Goal: Transaction & Acquisition: Purchase product/service

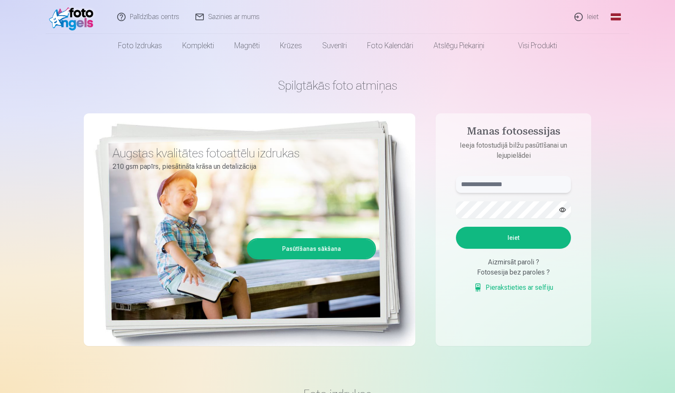
drag, startPoint x: 527, startPoint y: 187, endPoint x: 531, endPoint y: 186, distance: 4.3
click at [531, 186] on input "text" at bounding box center [513, 184] width 115 height 17
type input "**********"
click at [563, 210] on button "button" at bounding box center [563, 210] width 16 height 16
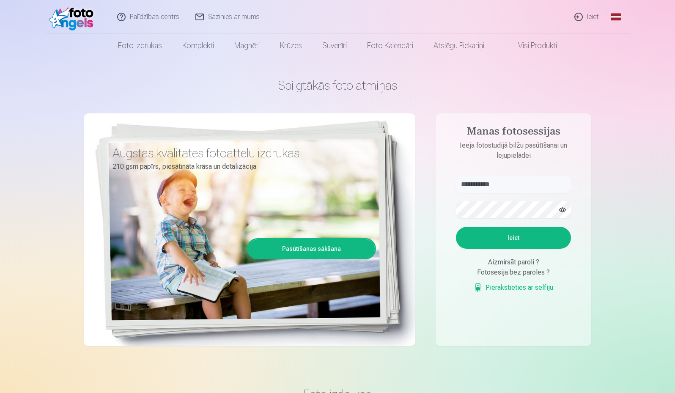
click at [534, 233] on button "Ieiet" at bounding box center [513, 238] width 115 height 22
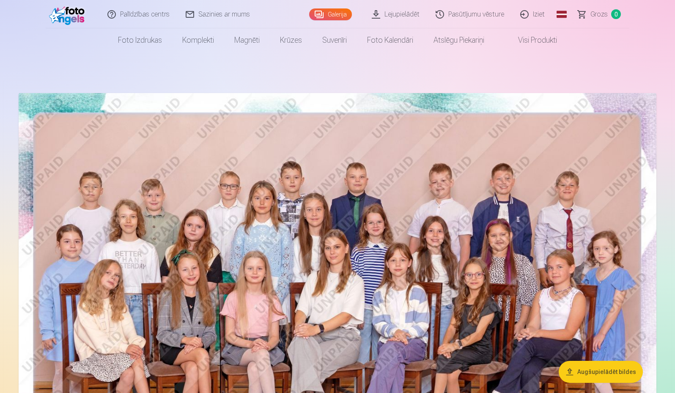
scroll to position [85, 0]
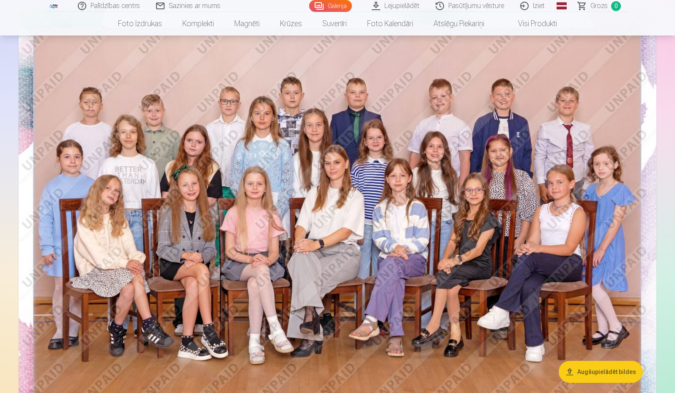
click at [606, 168] on img at bounding box center [338, 221] width 638 height 426
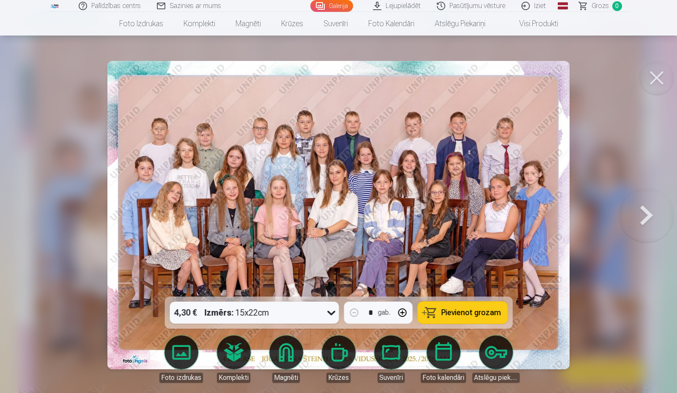
click at [654, 77] on button at bounding box center [657, 78] width 34 height 34
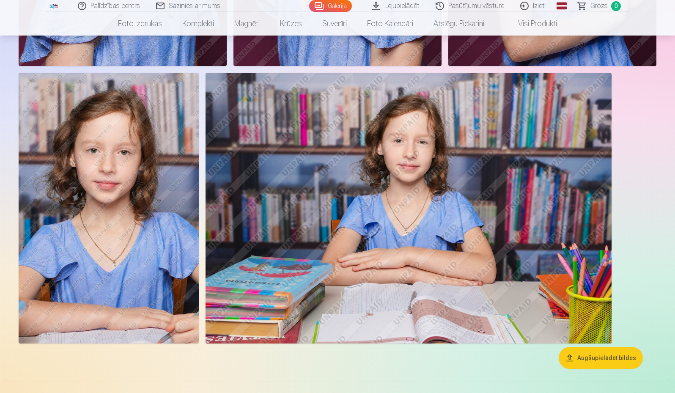
scroll to position [2369, 0]
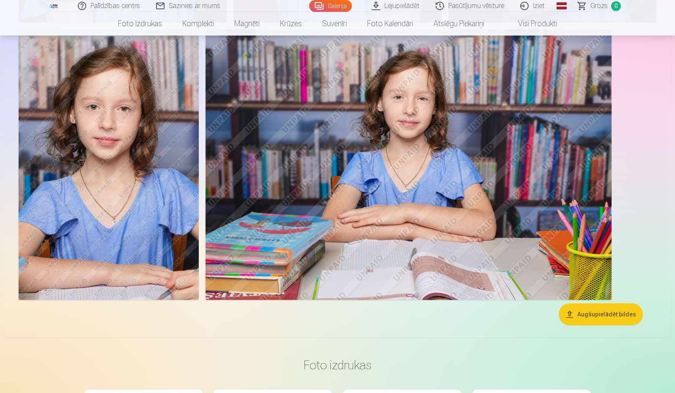
click at [622, 310] on button "Augšupielādēt bildes" at bounding box center [601, 314] width 84 height 22
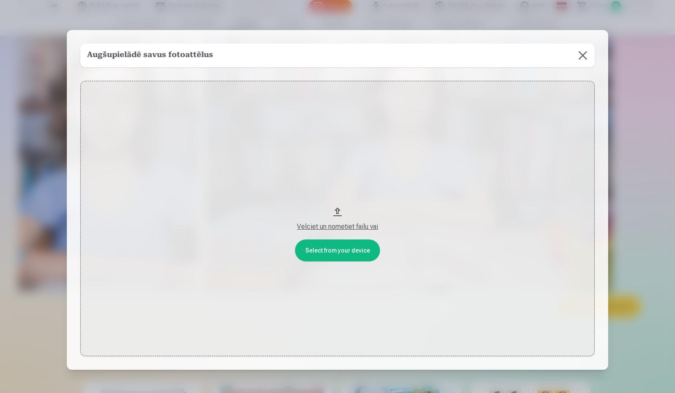
scroll to position [2375, 0]
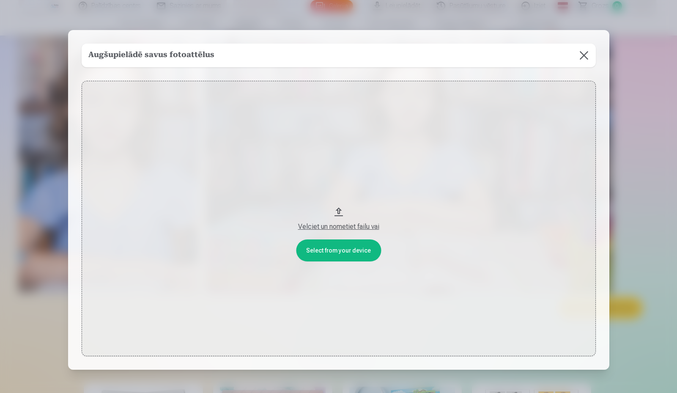
click at [591, 53] on button at bounding box center [584, 56] width 24 height 24
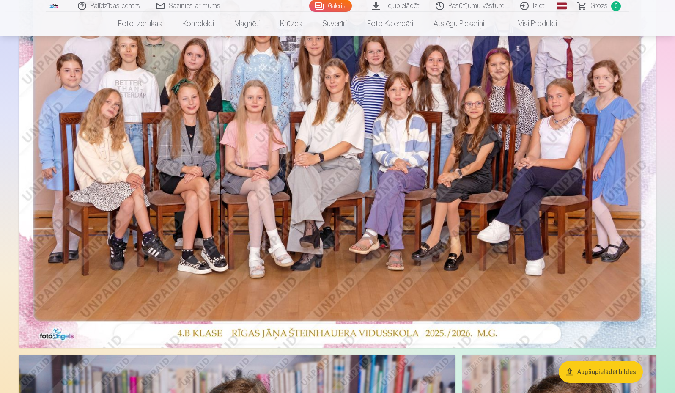
scroll to position [212, 0]
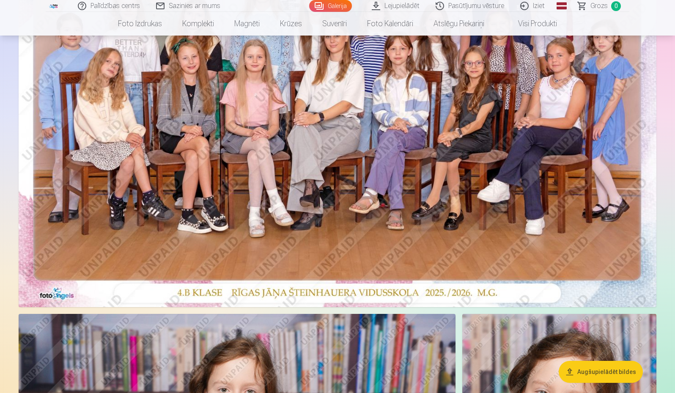
click at [328, 170] on img at bounding box center [338, 95] width 638 height 426
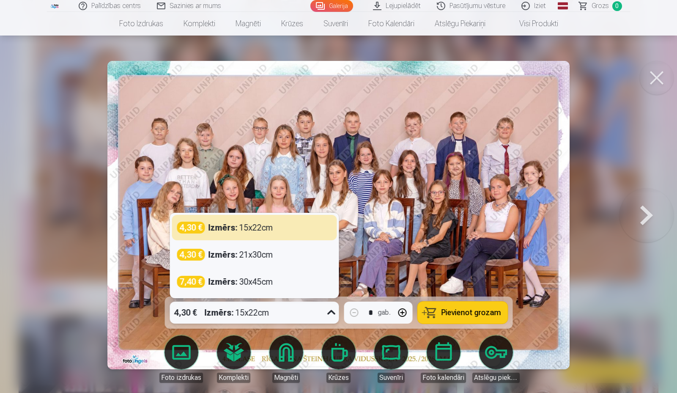
click at [330, 311] on icon at bounding box center [331, 313] width 14 height 14
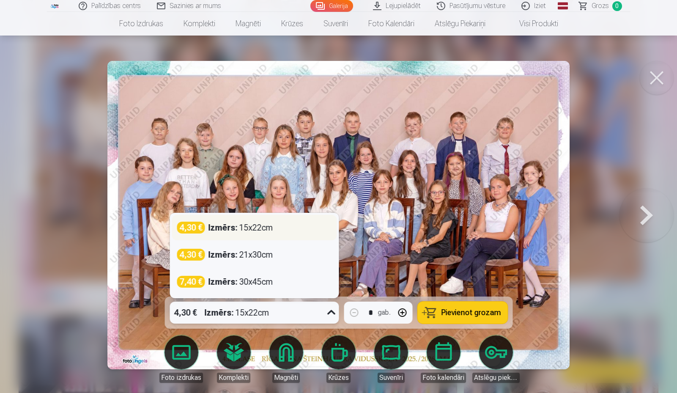
click at [282, 223] on div "4,30 € Izmērs : 15x22cm" at bounding box center [254, 228] width 155 height 12
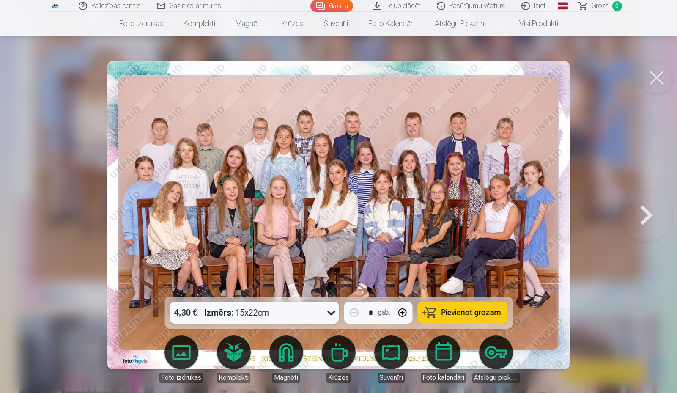
click at [486, 313] on span "Pievienot grozam" at bounding box center [471, 313] width 60 height 8
drag, startPoint x: 651, startPoint y: 72, endPoint x: 656, endPoint y: 94, distance: 22.3
click at [654, 77] on button at bounding box center [657, 78] width 34 height 34
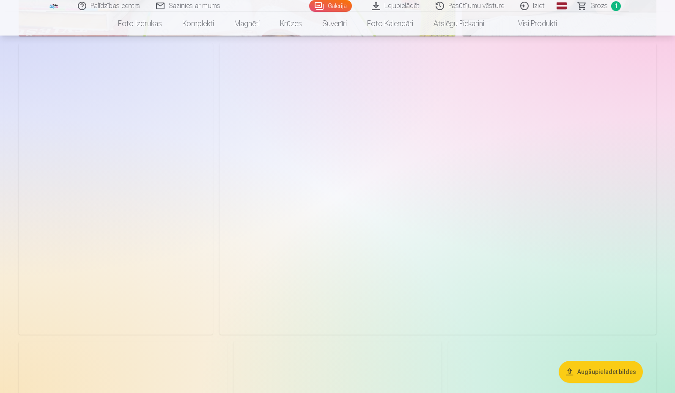
scroll to position [761, 0]
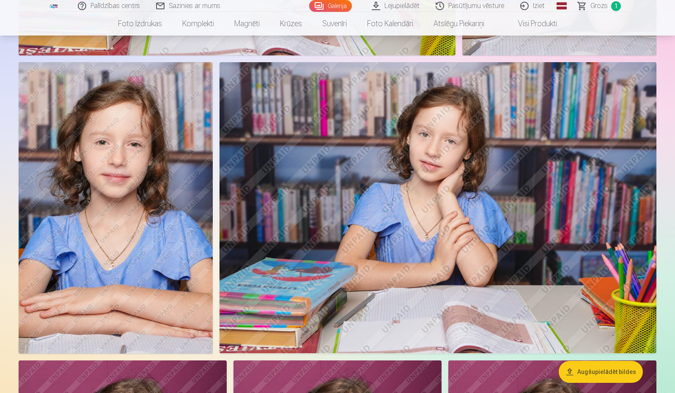
click at [80, 182] on img at bounding box center [116, 207] width 194 height 291
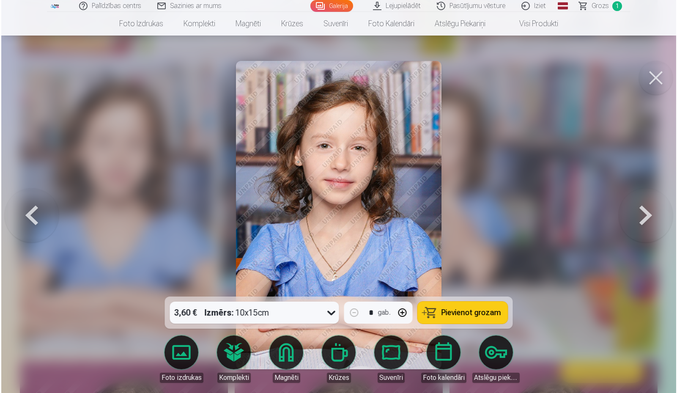
scroll to position [763, 0]
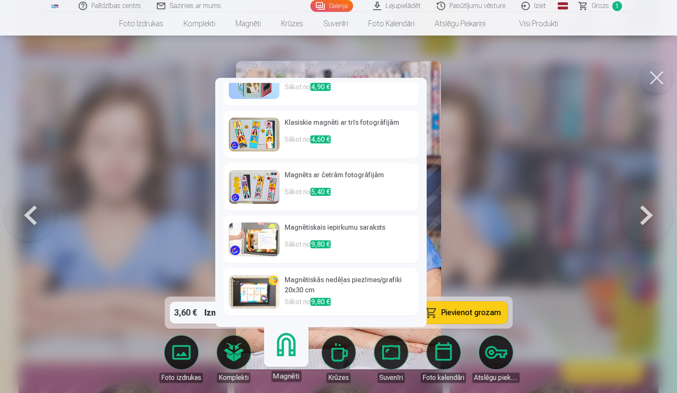
scroll to position [0, 0]
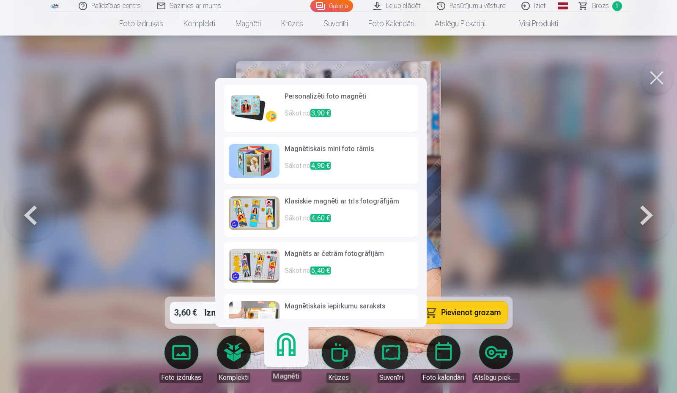
click at [404, 95] on h6 "Personalizēti foto magnēti" at bounding box center [349, 99] width 129 height 17
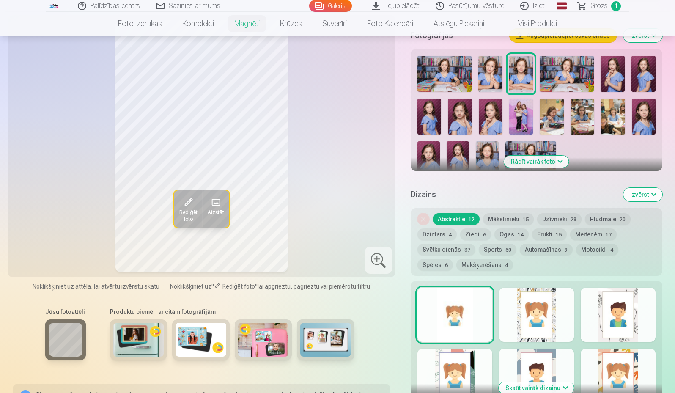
scroll to position [296, 0]
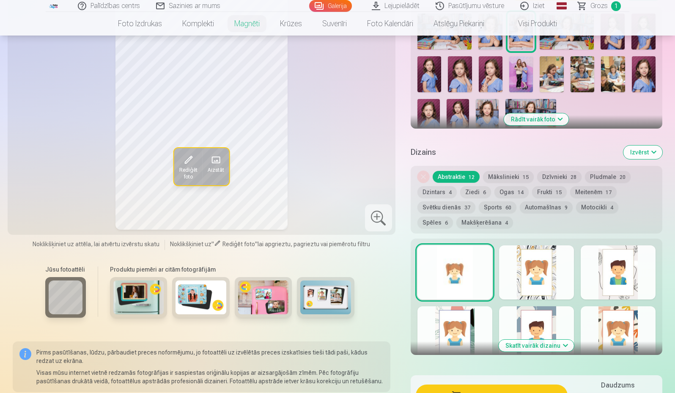
click at [324, 285] on img at bounding box center [325, 297] width 51 height 34
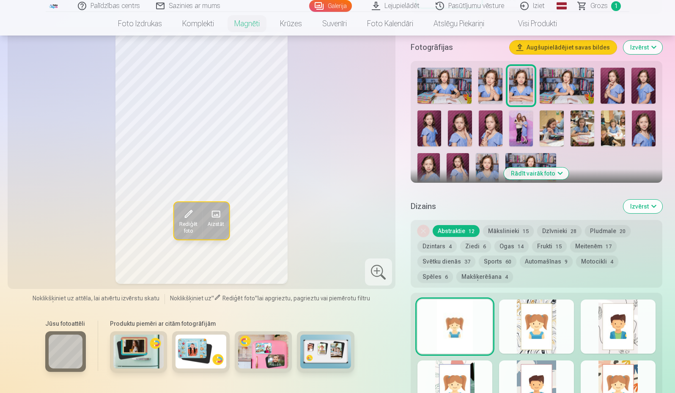
scroll to position [254, 0]
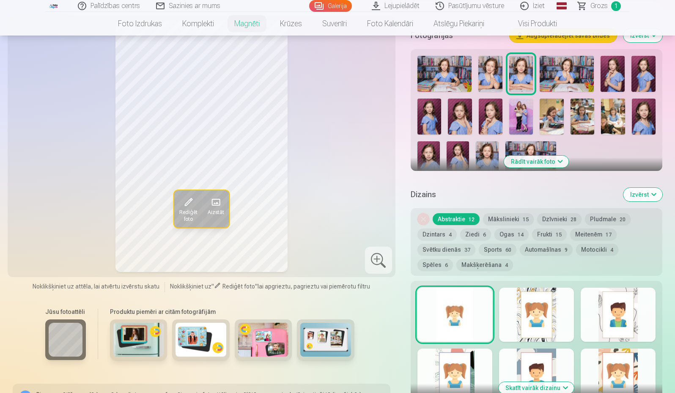
click at [533, 304] on div at bounding box center [536, 315] width 75 height 54
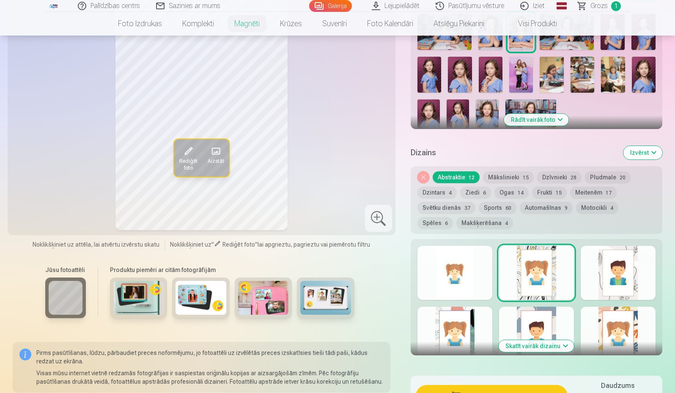
scroll to position [296, 0]
click at [621, 271] on div at bounding box center [618, 272] width 75 height 54
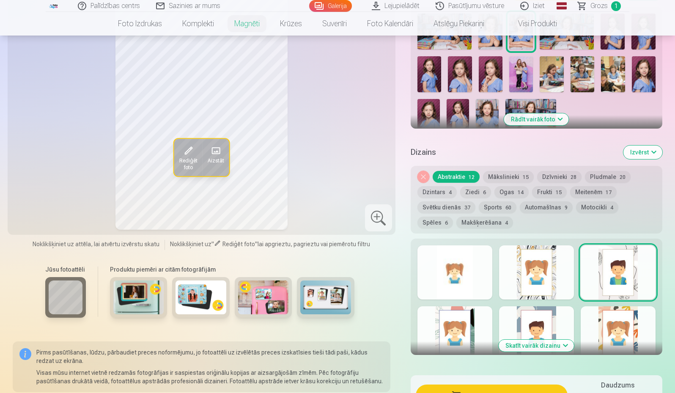
click at [565, 340] on button "Skatīt vairāk dizainu" at bounding box center [536, 346] width 75 height 12
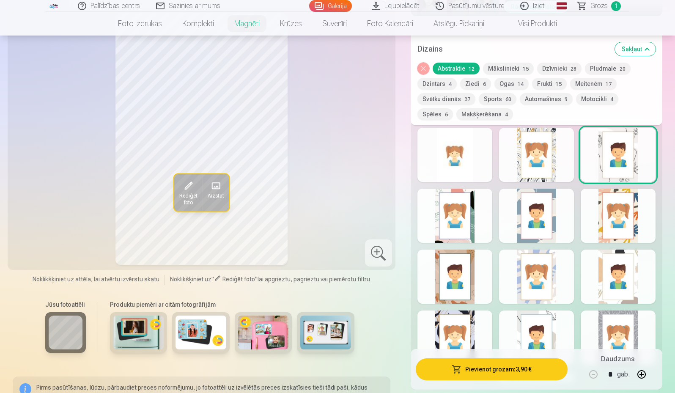
scroll to position [423, 0]
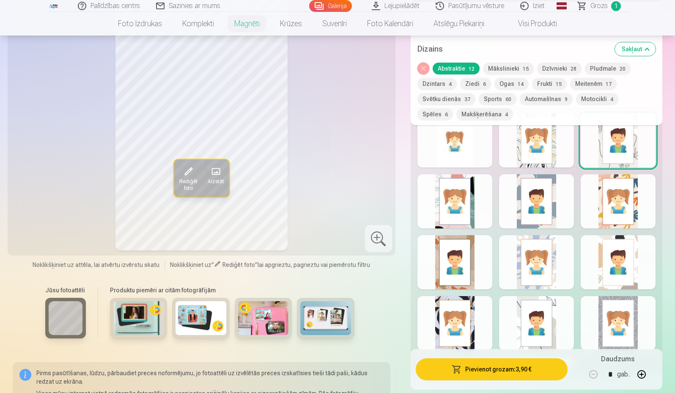
click at [464, 176] on div at bounding box center [455, 201] width 75 height 54
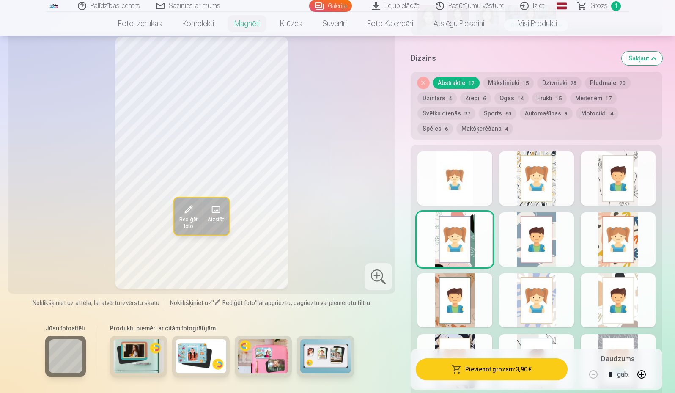
scroll to position [381, 0]
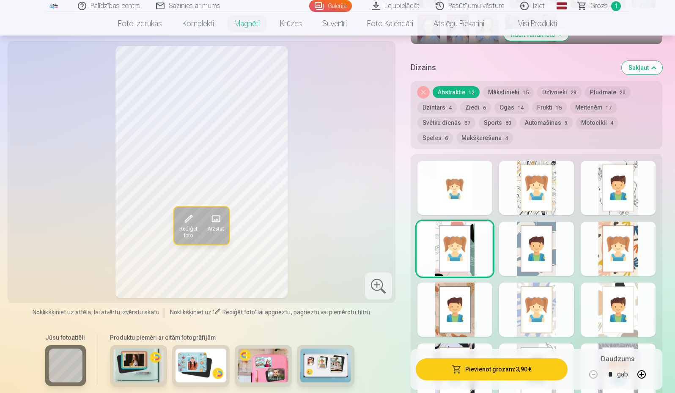
click at [535, 230] on div at bounding box center [536, 249] width 75 height 54
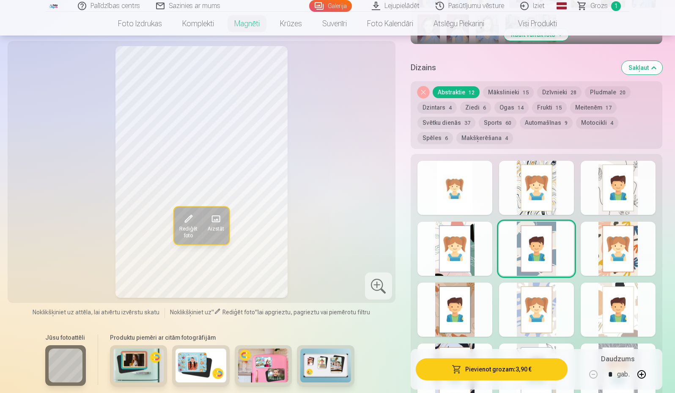
click at [596, 231] on div at bounding box center [618, 249] width 75 height 54
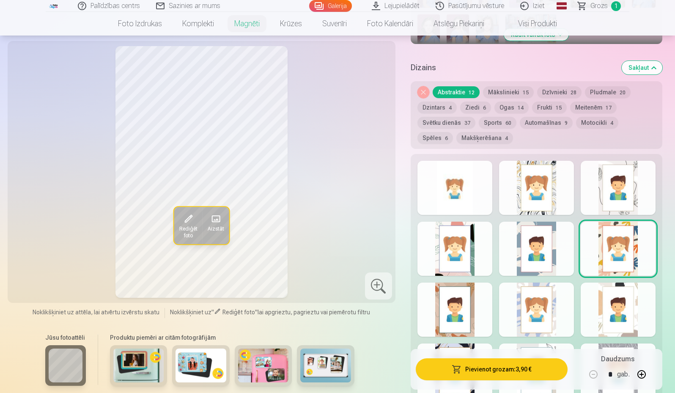
click at [465, 286] on div at bounding box center [455, 310] width 75 height 54
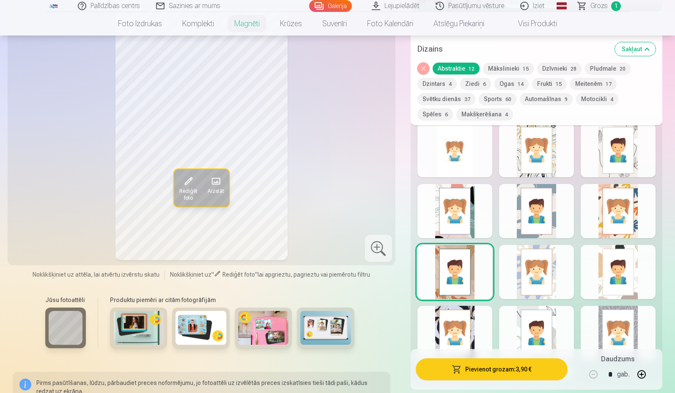
scroll to position [423, 0]
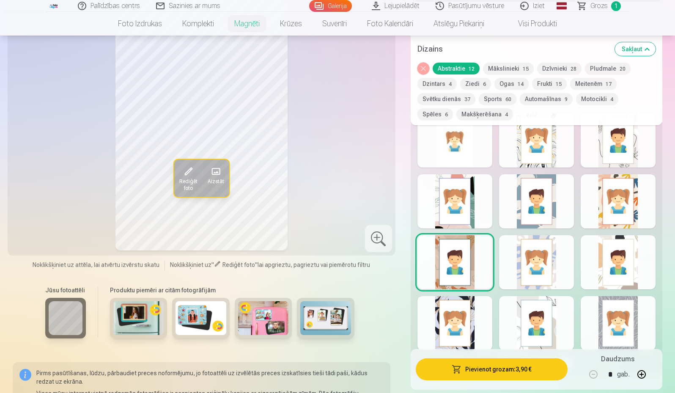
click at [538, 250] on div at bounding box center [536, 262] width 75 height 54
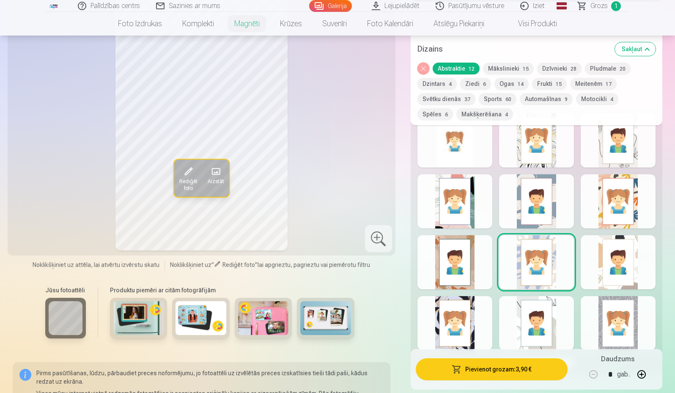
click at [458, 319] on div at bounding box center [455, 323] width 75 height 54
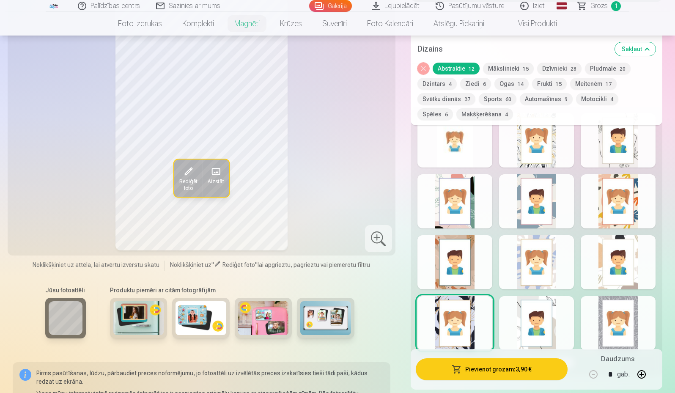
click at [536, 312] on div at bounding box center [536, 323] width 75 height 54
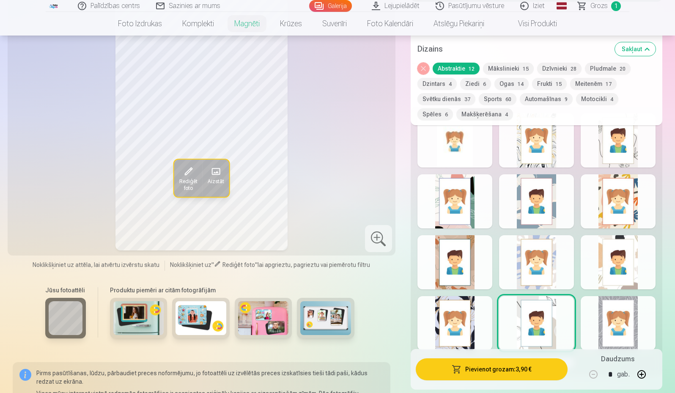
click at [624, 315] on div at bounding box center [618, 323] width 75 height 54
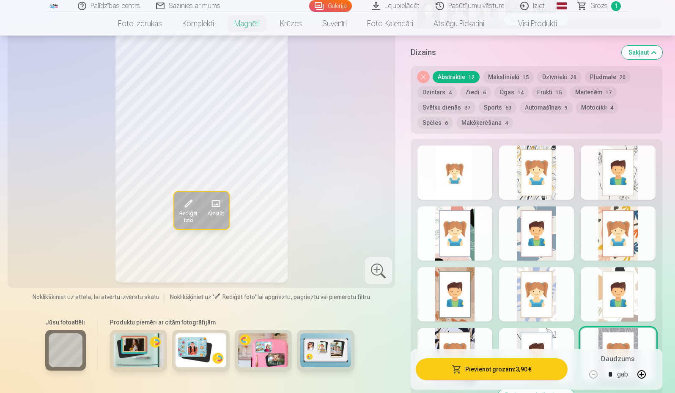
scroll to position [381, 0]
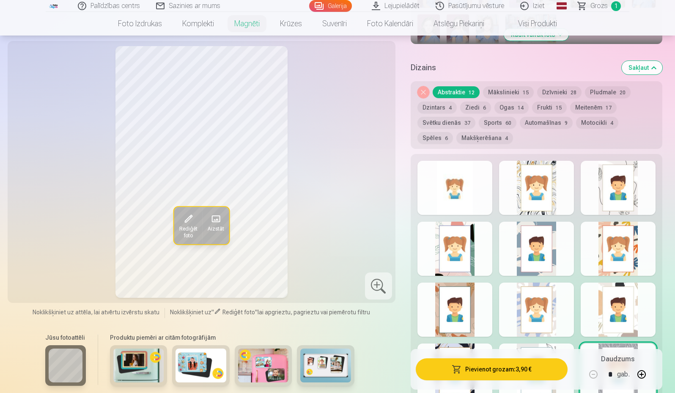
click at [517, 86] on button "Mākslinieki 15" at bounding box center [508, 92] width 51 height 12
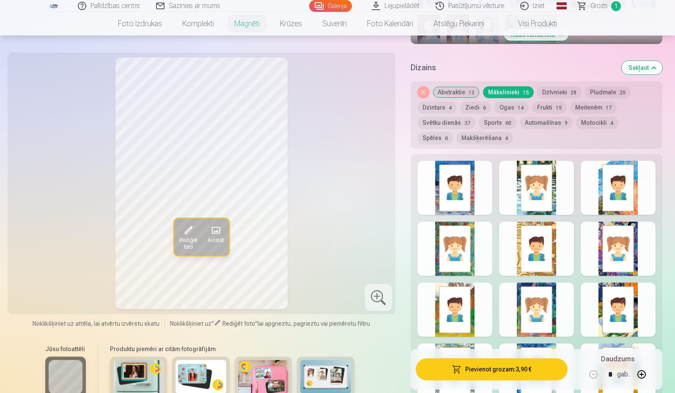
click at [474, 102] on button "Ziedi 6" at bounding box center [475, 108] width 31 height 12
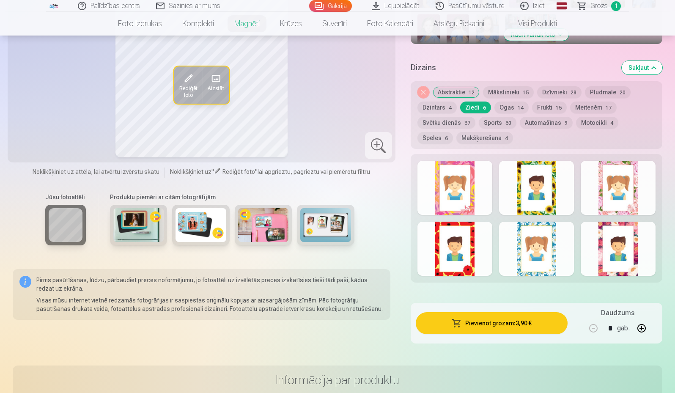
click at [558, 86] on button "Dzīvnieki 28" at bounding box center [559, 92] width 44 height 12
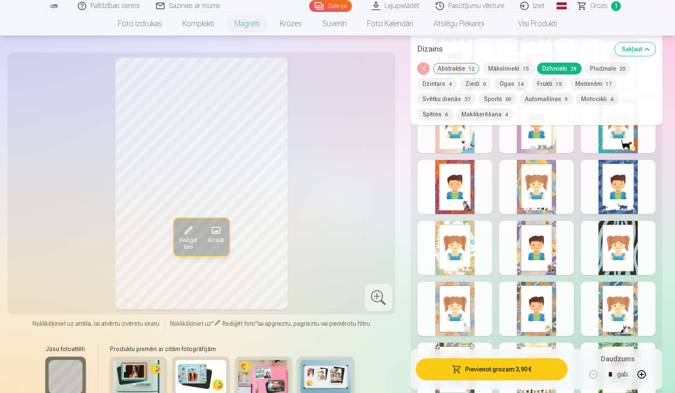
scroll to position [508, 0]
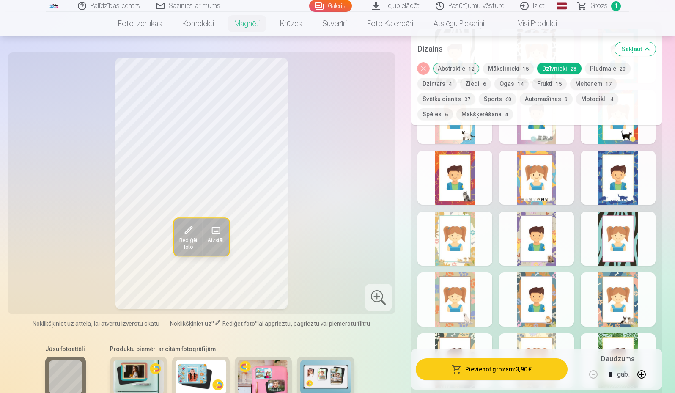
click at [551, 241] on div at bounding box center [536, 239] width 75 height 54
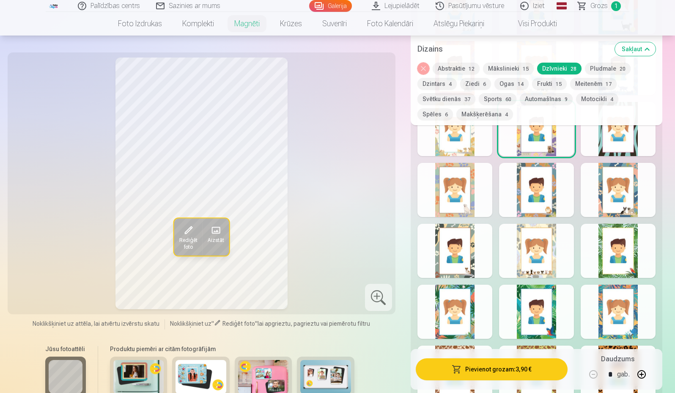
scroll to position [550, 0]
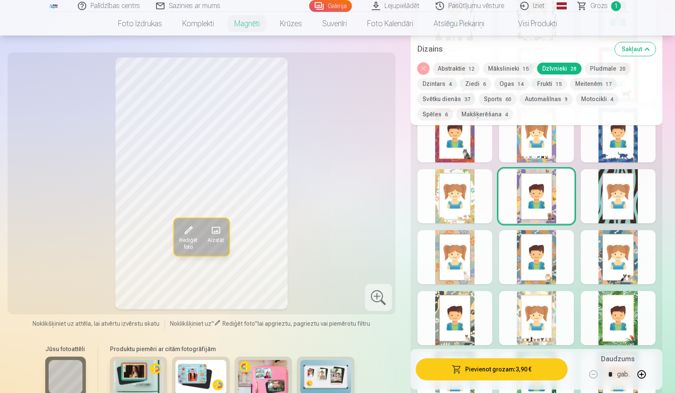
click at [508, 79] on button "Ogas 14" at bounding box center [512, 84] width 34 height 12
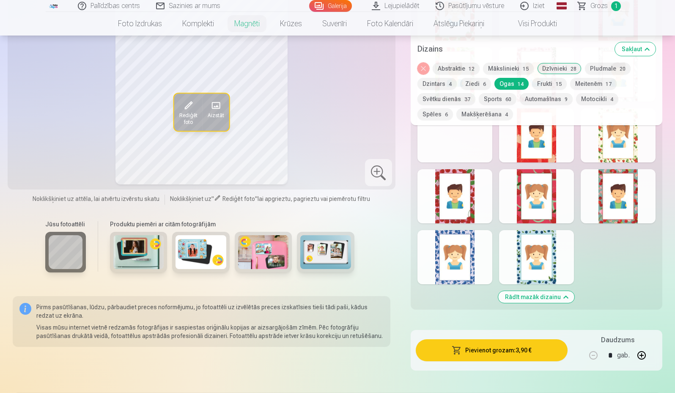
scroll to position [508, 0]
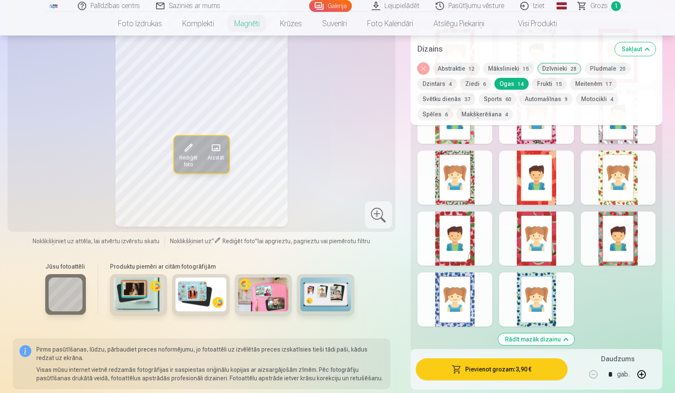
click at [469, 217] on div at bounding box center [455, 239] width 75 height 54
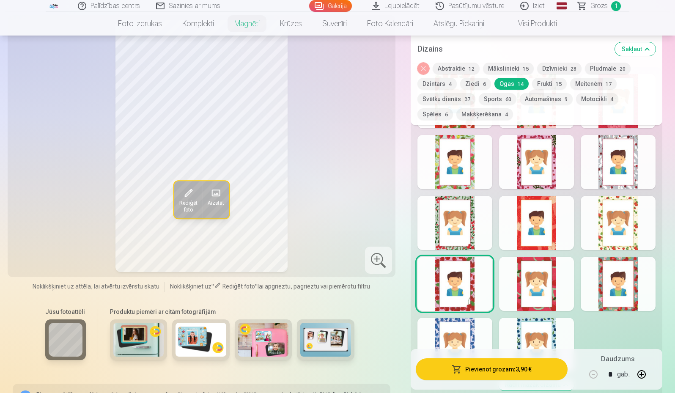
scroll to position [423, 0]
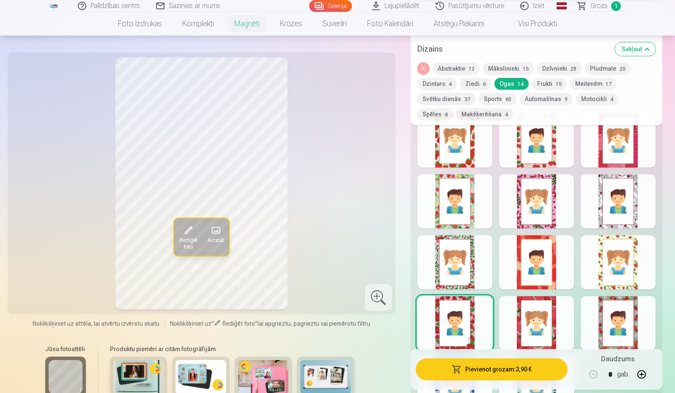
click at [476, 81] on button "Ziedi 6" at bounding box center [475, 84] width 31 height 12
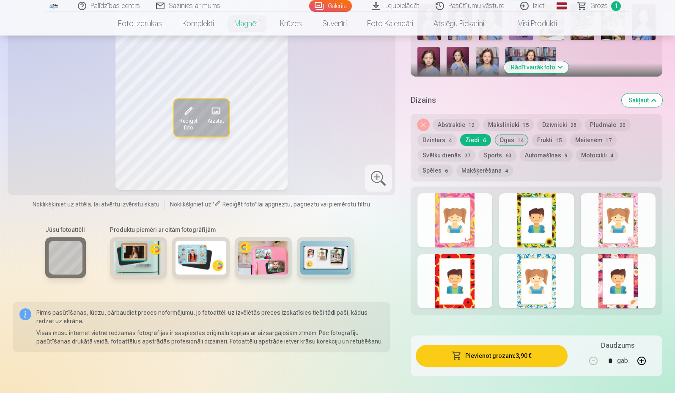
scroll to position [338, 0]
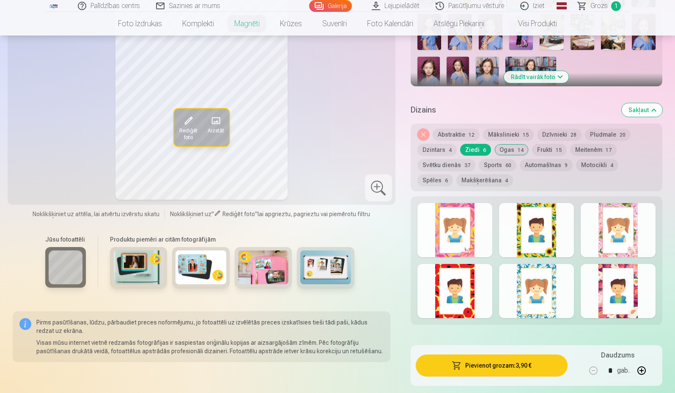
click at [604, 220] on div at bounding box center [618, 230] width 75 height 54
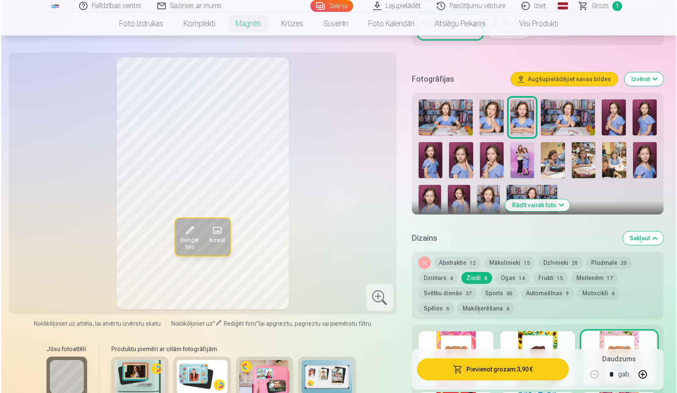
scroll to position [254, 0]
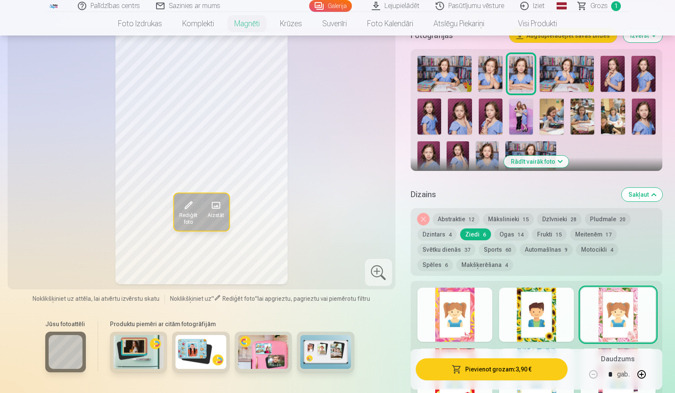
click at [476, 365] on button "Pievienot grozam : 3,90 €" at bounding box center [492, 369] width 152 height 22
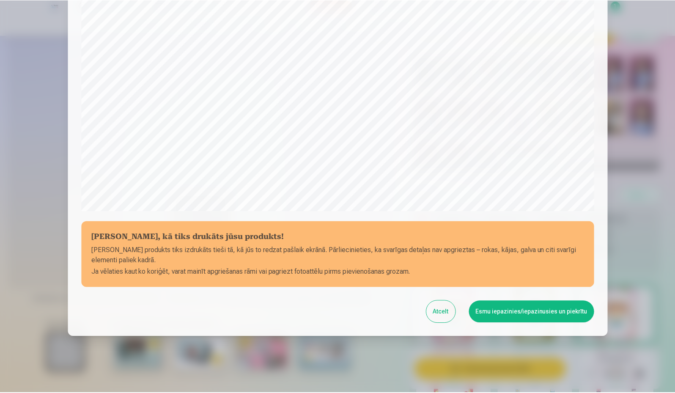
scroll to position [216, 0]
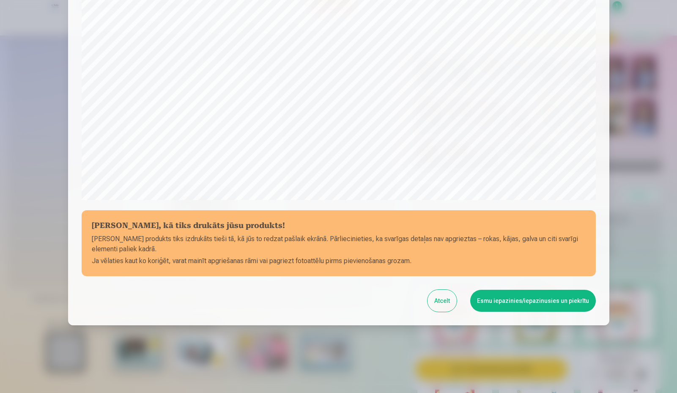
click at [523, 302] on button "Esmu iepazinies/iepazinusies un piekrītu" at bounding box center [533, 301] width 126 height 22
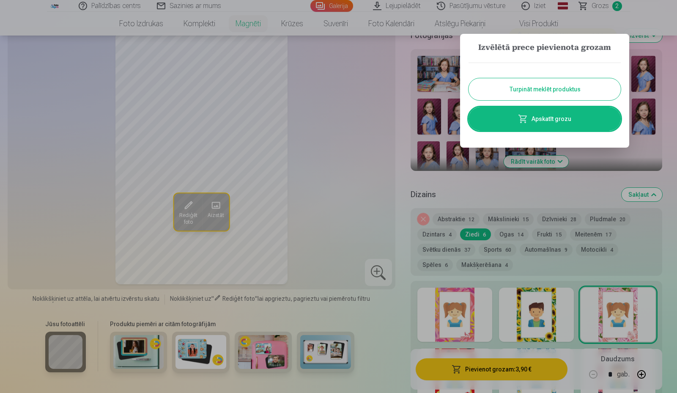
click at [404, 85] on div at bounding box center [338, 196] width 677 height 393
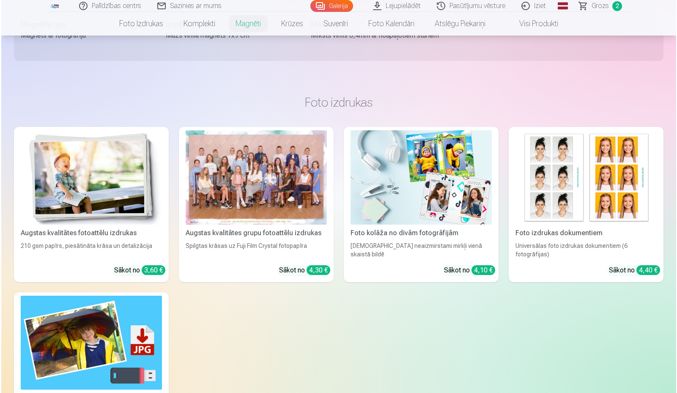
scroll to position [758, 0]
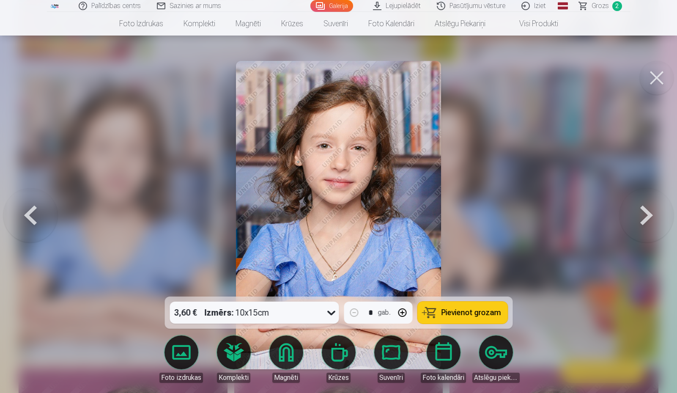
click at [647, 82] on button at bounding box center [657, 78] width 34 height 34
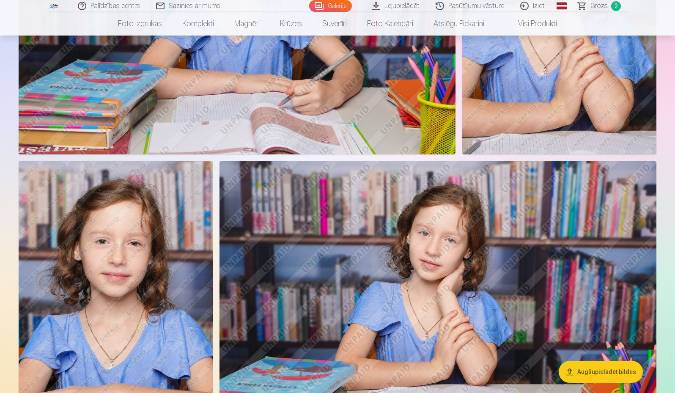
scroll to position [714, 0]
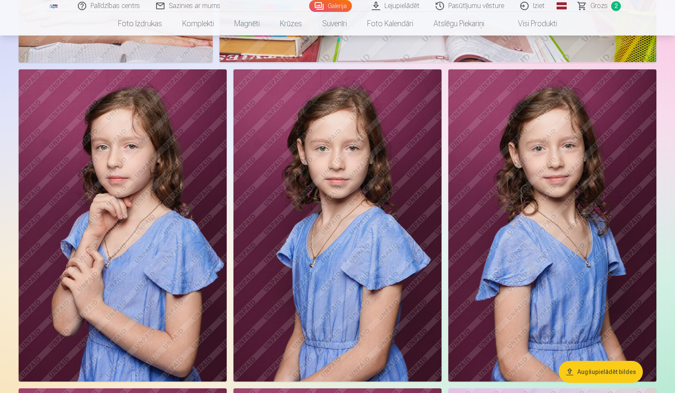
click at [558, 205] on img at bounding box center [552, 225] width 208 height 312
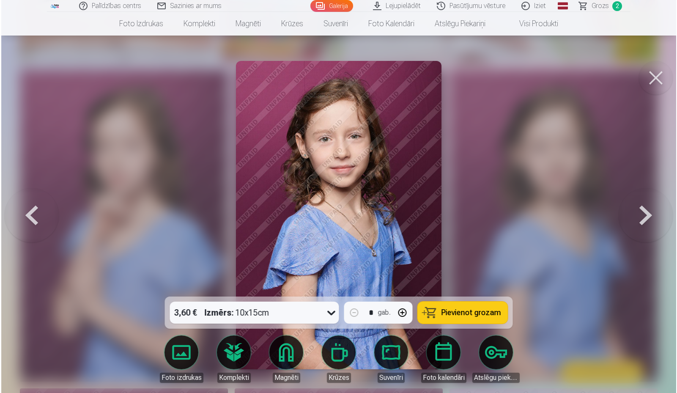
scroll to position [1055, 0]
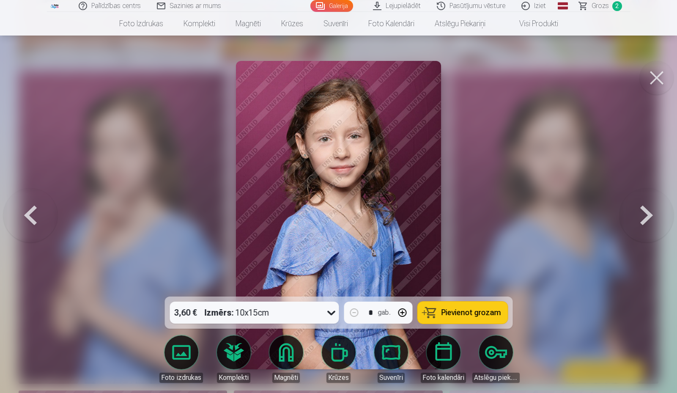
click at [459, 306] on button "Pievienot grozam" at bounding box center [463, 313] width 90 height 22
click at [658, 87] on button at bounding box center [657, 78] width 34 height 34
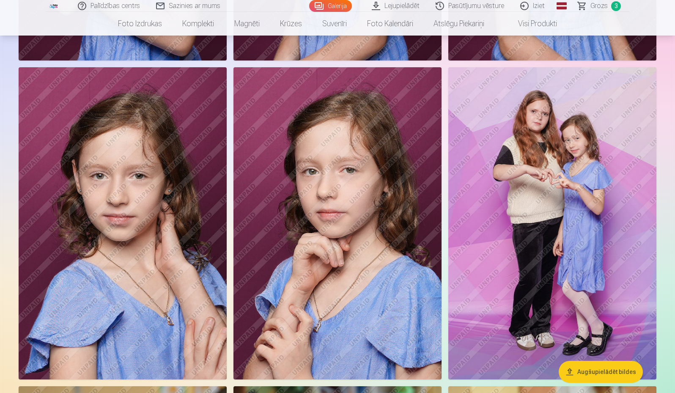
scroll to position [1391, 0]
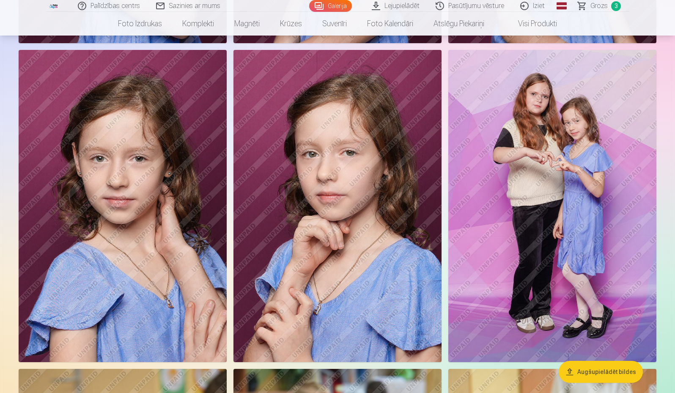
click at [545, 182] on img at bounding box center [552, 206] width 208 height 313
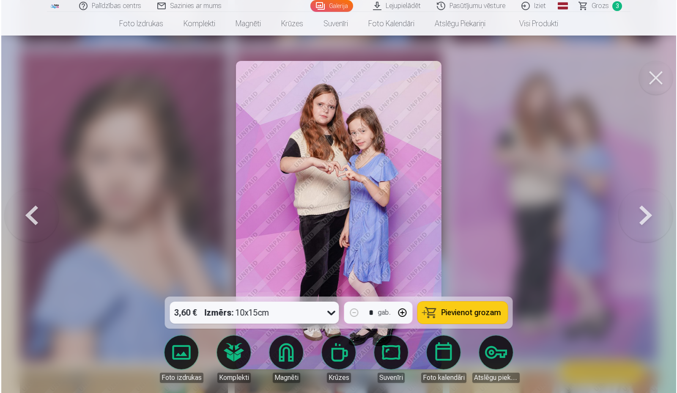
scroll to position [1394, 0]
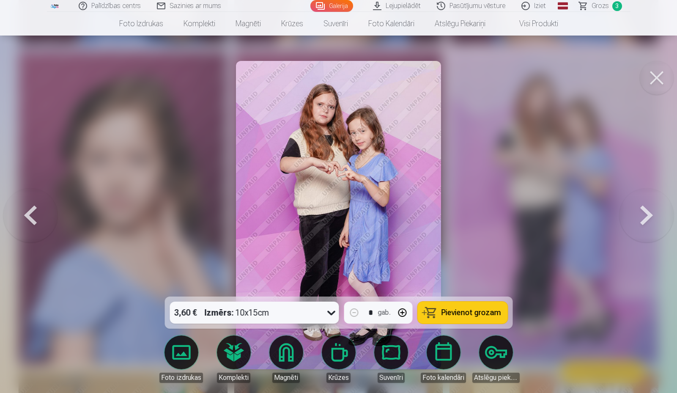
click at [654, 89] on button at bounding box center [657, 78] width 34 height 34
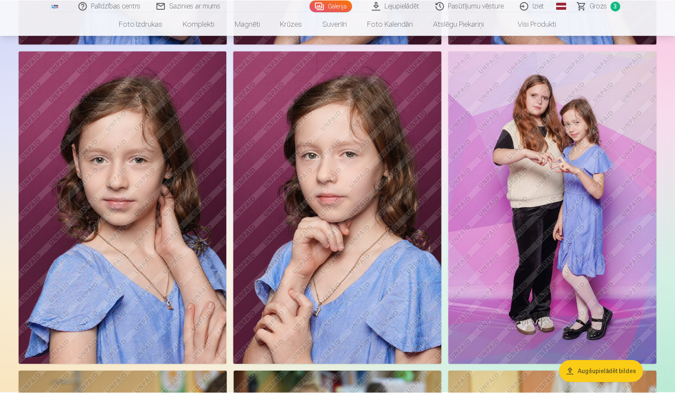
scroll to position [1391, 0]
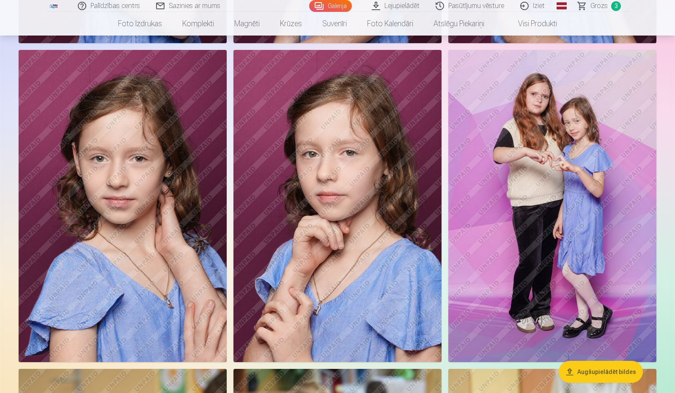
click at [131, 181] on img at bounding box center [123, 206] width 208 height 312
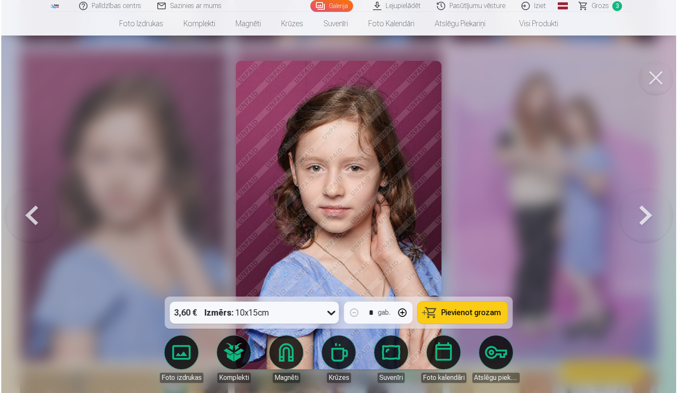
scroll to position [1394, 0]
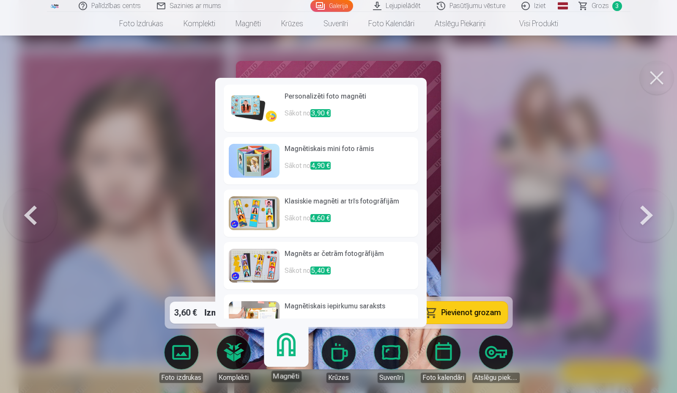
click at [294, 357] on link "Magnēti" at bounding box center [286, 356] width 52 height 52
click at [287, 108] on p "Sākot no 3,90 €" at bounding box center [349, 116] width 129 height 17
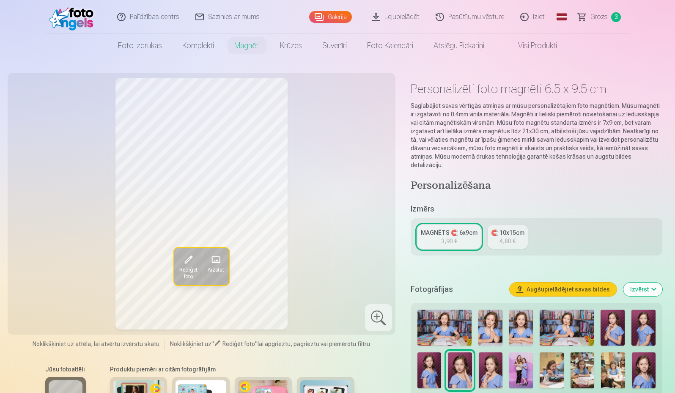
click at [509, 237] on div "4,80 €" at bounding box center [508, 241] width 16 height 8
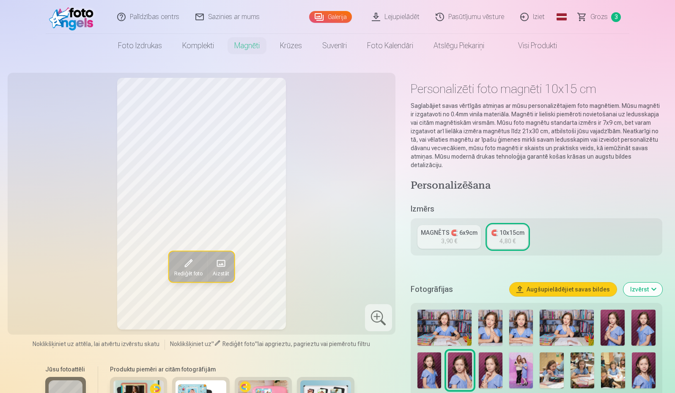
click at [593, 15] on span "Grozs" at bounding box center [599, 17] width 17 height 10
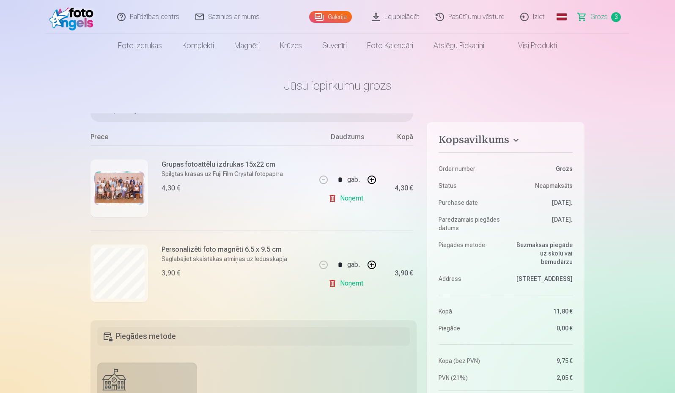
scroll to position [85, 0]
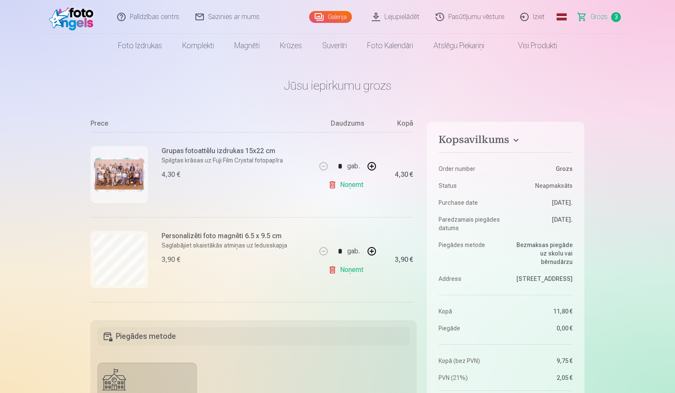
click at [240, 243] on p "Saglabājiet skaistākās atmiņas uz ledusskapja" at bounding box center [225, 245] width 126 height 8
click at [339, 272] on link "Noņemt" at bounding box center [347, 269] width 38 height 17
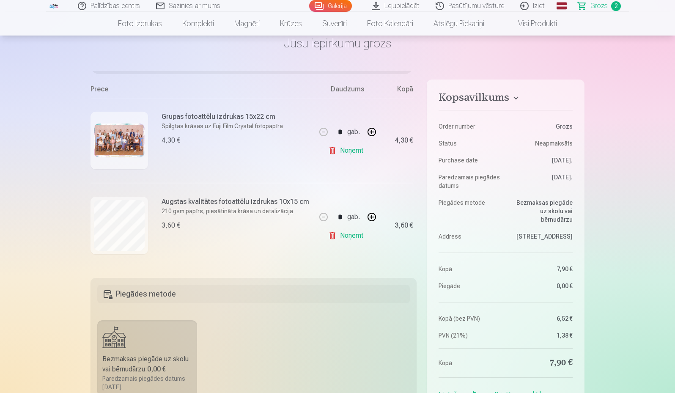
scroll to position [0, 0]
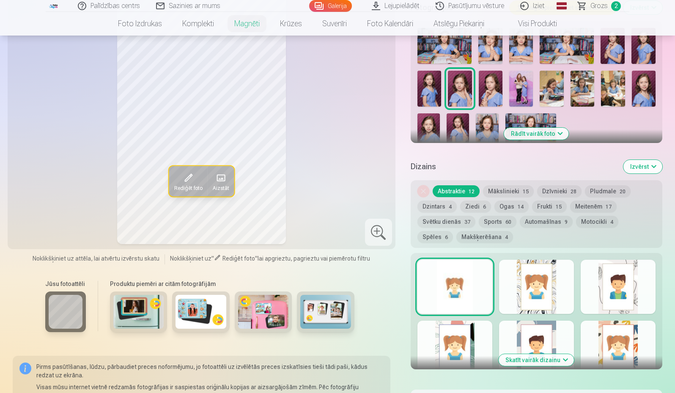
scroll to position [296, 0]
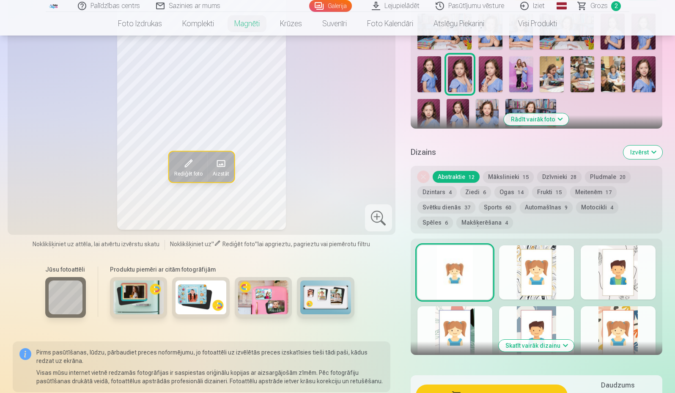
click at [551, 186] on button "Frukti 15" at bounding box center [549, 192] width 35 height 12
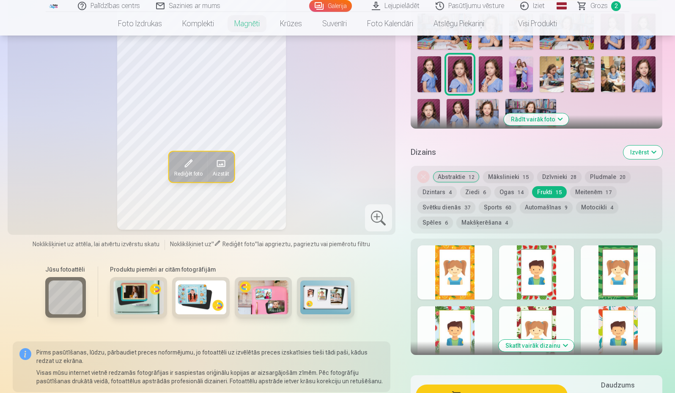
click at [440, 186] on button "Dzintars 4" at bounding box center [437, 192] width 39 height 12
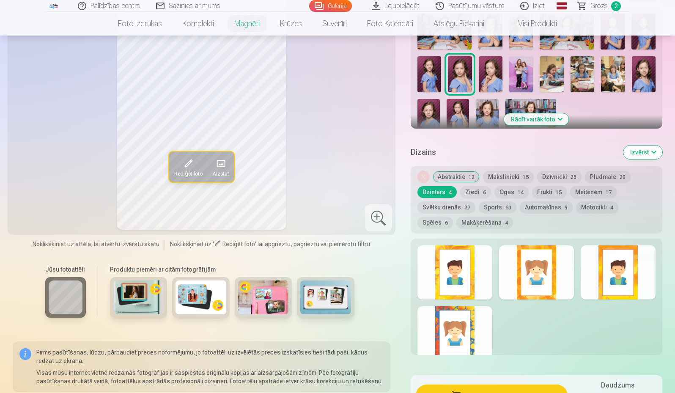
click at [462, 258] on div at bounding box center [455, 272] width 75 height 54
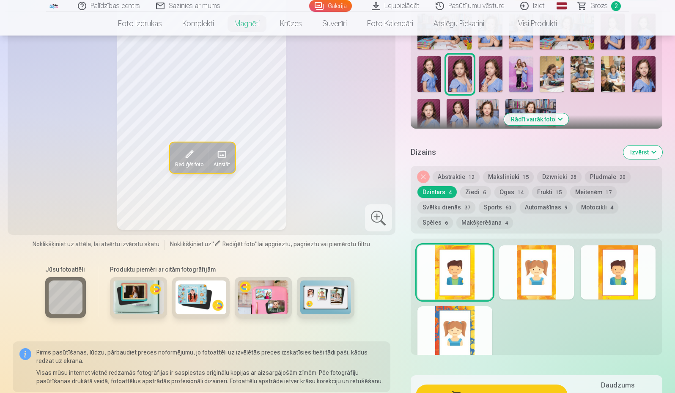
click at [464, 217] on button "Makšķerēšana 4" at bounding box center [484, 223] width 57 height 12
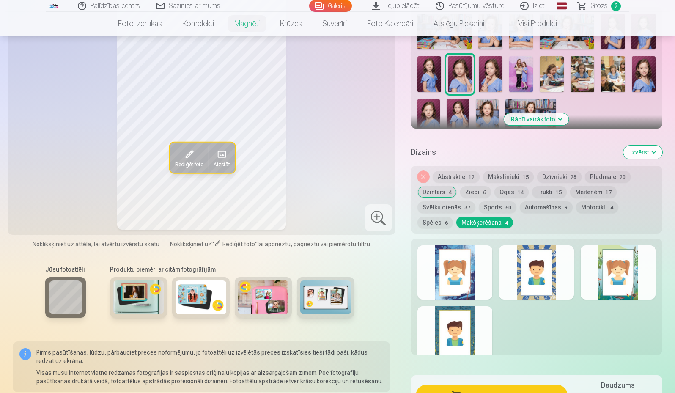
click at [468, 263] on div at bounding box center [455, 272] width 75 height 54
click at [506, 205] on span "60" at bounding box center [509, 208] width 6 height 6
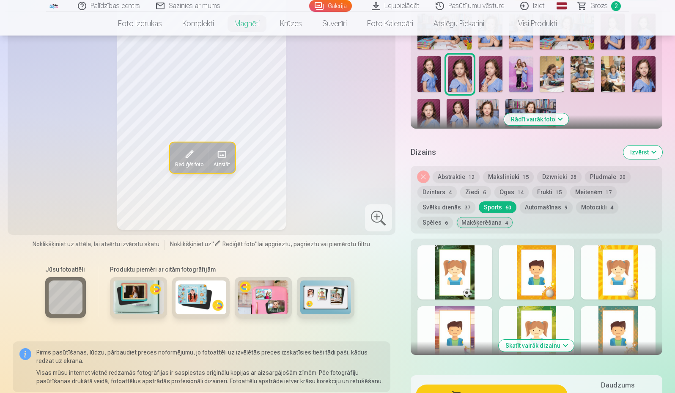
click at [549, 201] on button "Automašīnas 9" at bounding box center [546, 207] width 53 height 12
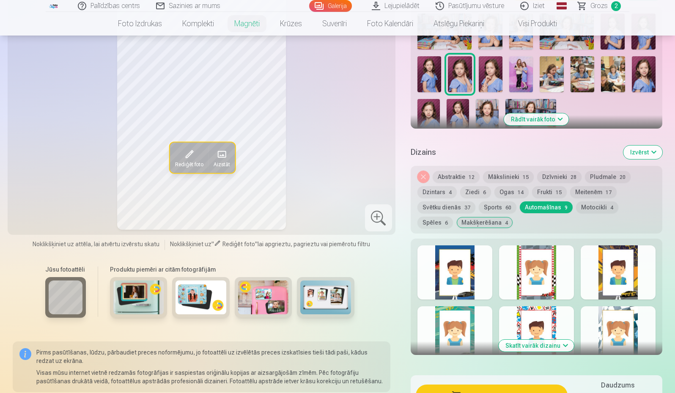
click at [596, 201] on button "Motocikli 4" at bounding box center [597, 207] width 42 height 12
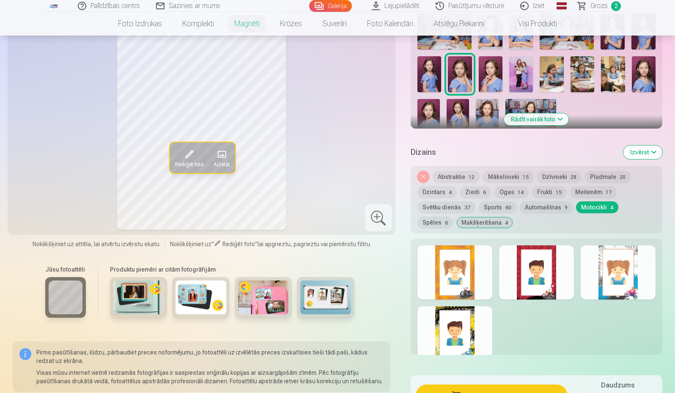
click at [453, 217] on button "Spēles 6" at bounding box center [436, 223] width 36 height 12
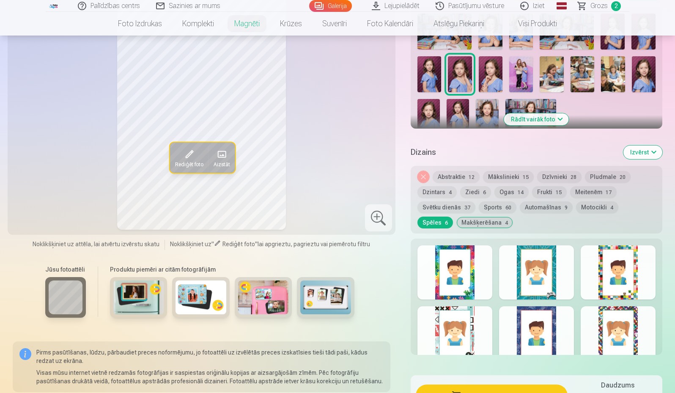
click at [448, 253] on div at bounding box center [455, 272] width 75 height 54
click at [448, 201] on button "Svētku dienās 37" at bounding box center [447, 207] width 58 height 12
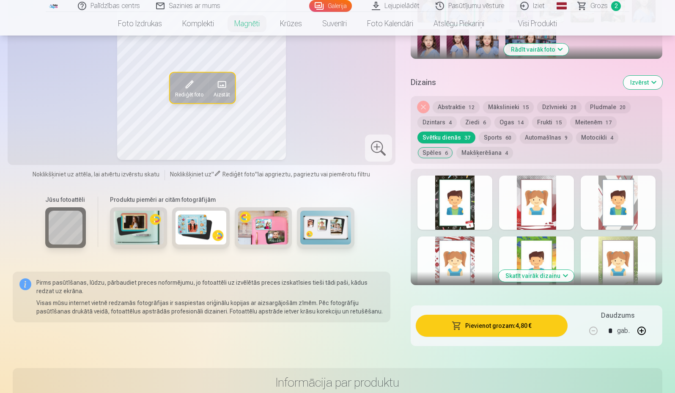
scroll to position [381, 0]
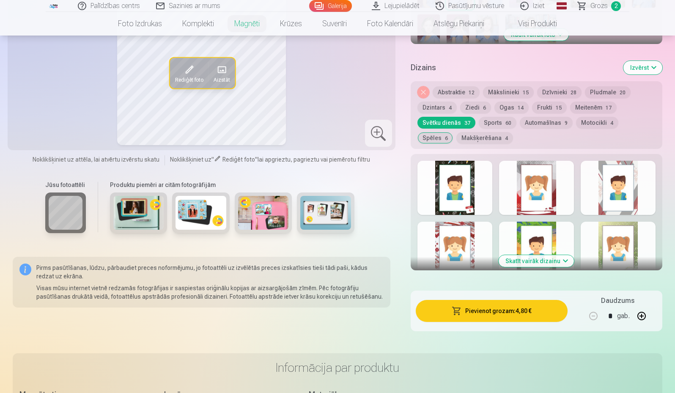
click at [550, 255] on button "Skatīt vairāk dizainu" at bounding box center [536, 261] width 75 height 12
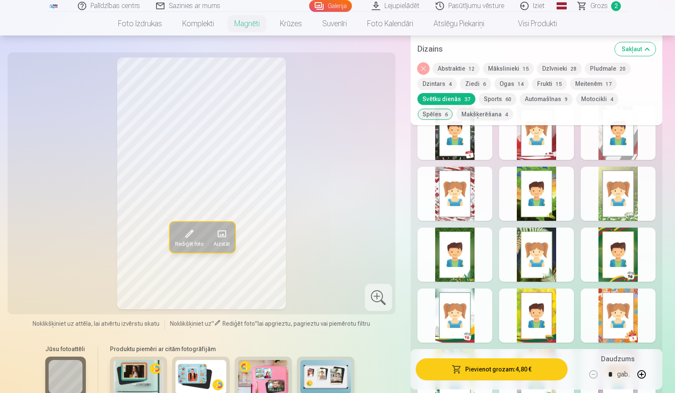
scroll to position [465, 0]
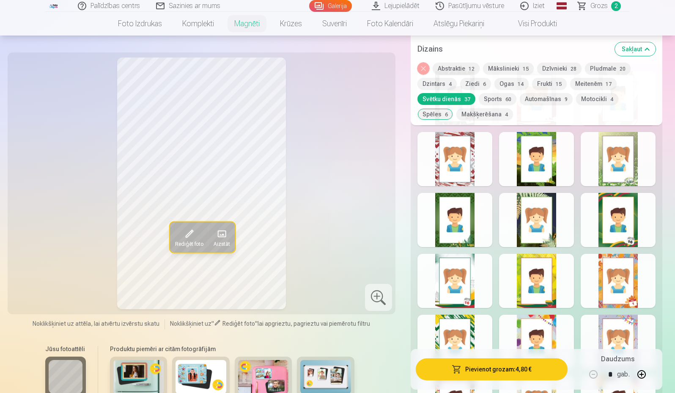
click at [540, 214] on div at bounding box center [536, 220] width 75 height 54
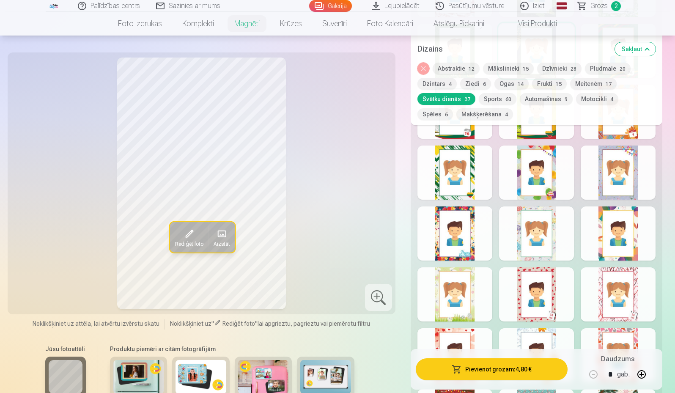
scroll to position [677, 0]
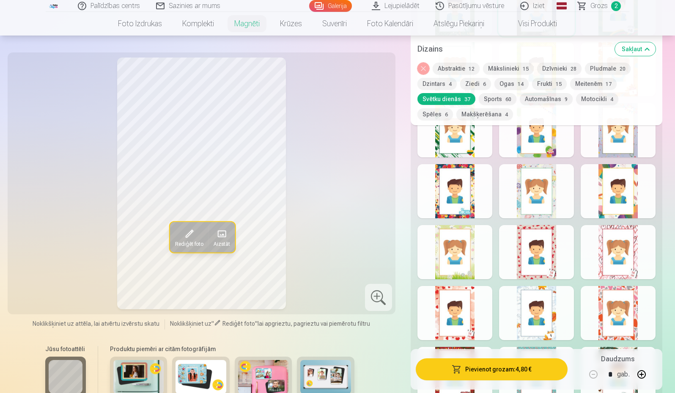
click at [546, 239] on div at bounding box center [536, 252] width 75 height 54
click at [463, 248] on div at bounding box center [455, 252] width 75 height 54
click at [582, 82] on button "Meitenēm 17" at bounding box center [593, 84] width 47 height 12
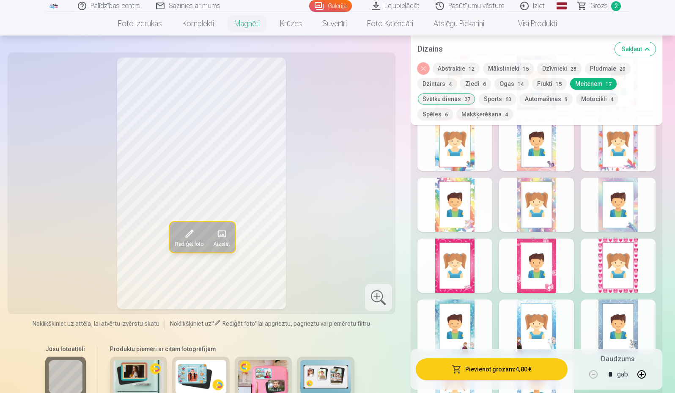
scroll to position [465, 0]
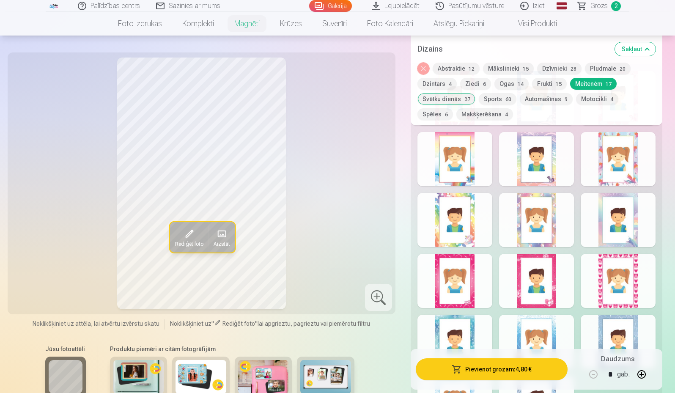
click at [452, 266] on div at bounding box center [455, 281] width 75 height 54
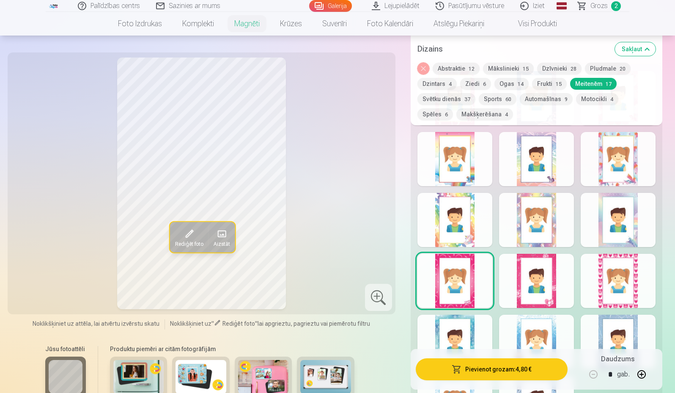
click at [604, 272] on div at bounding box center [618, 281] width 75 height 54
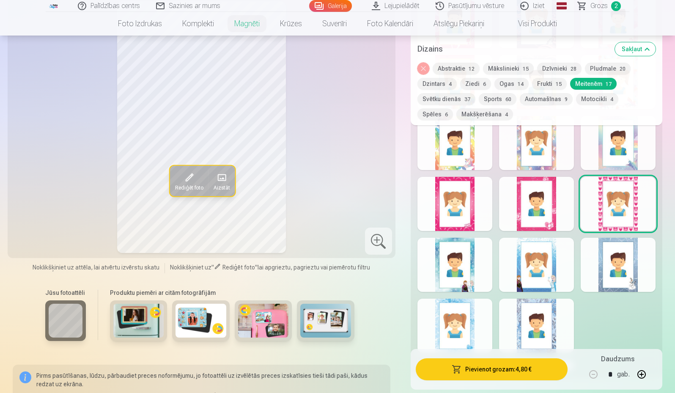
scroll to position [550, 0]
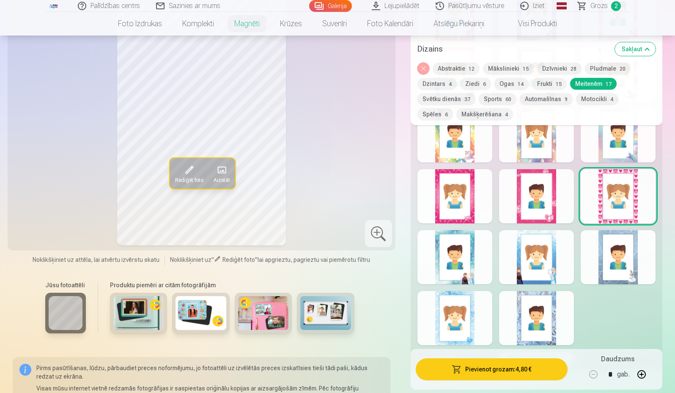
click at [543, 262] on div at bounding box center [536, 257] width 75 height 54
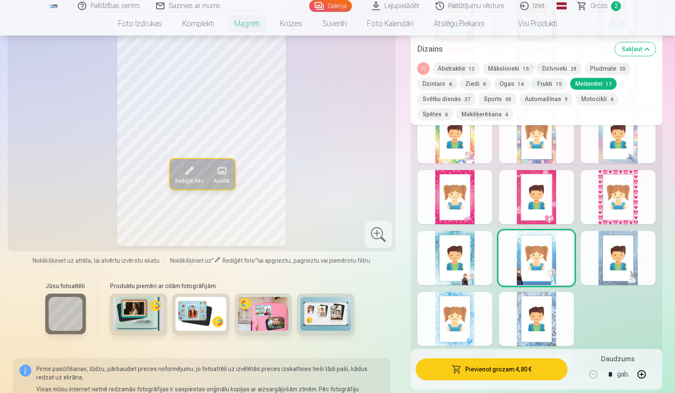
scroll to position [508, 0]
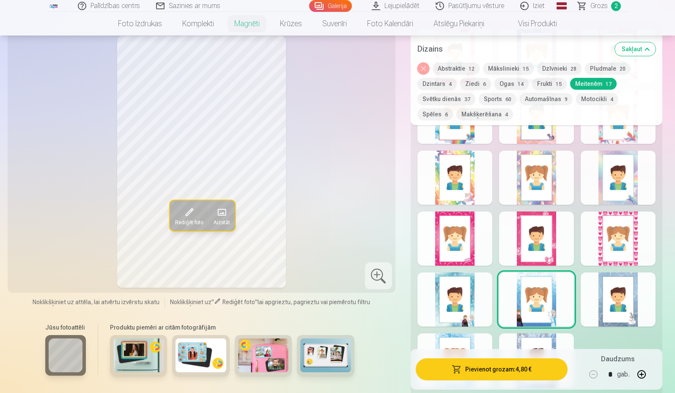
click at [457, 334] on div at bounding box center [455, 360] width 75 height 54
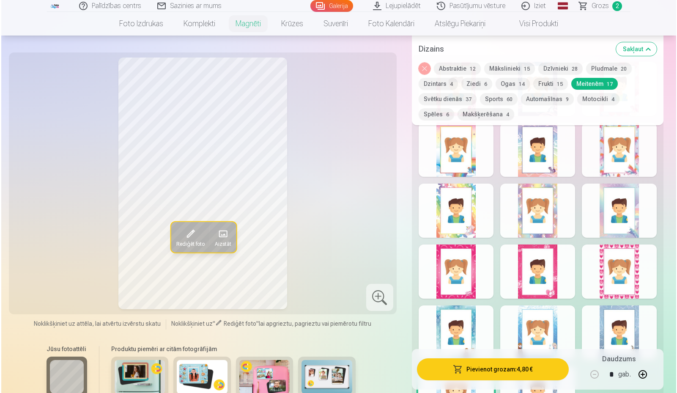
scroll to position [465, 0]
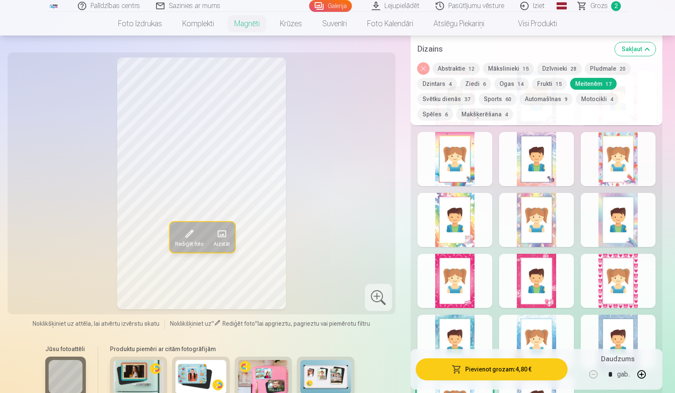
click at [467, 372] on button "Pievienot grozam : 4,80 €" at bounding box center [492, 369] width 152 height 22
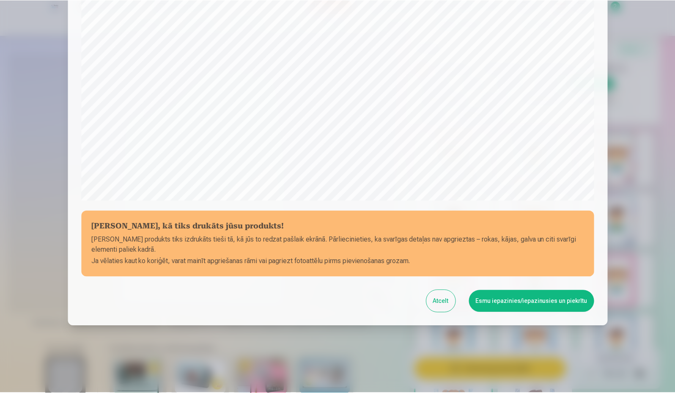
scroll to position [216, 0]
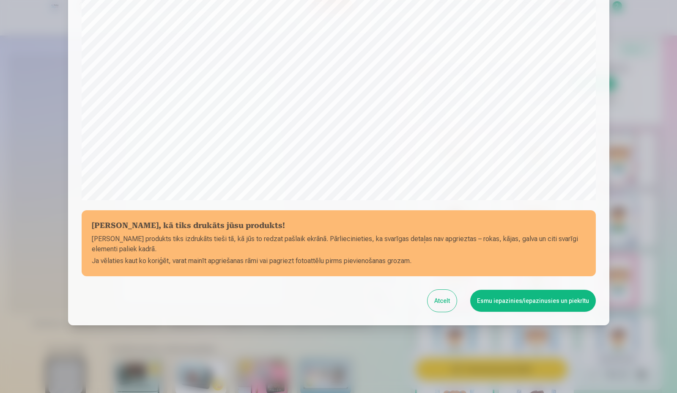
click at [564, 298] on button "Esmu iepazinies/iepazinusies un piekrītu" at bounding box center [533, 301] width 126 height 22
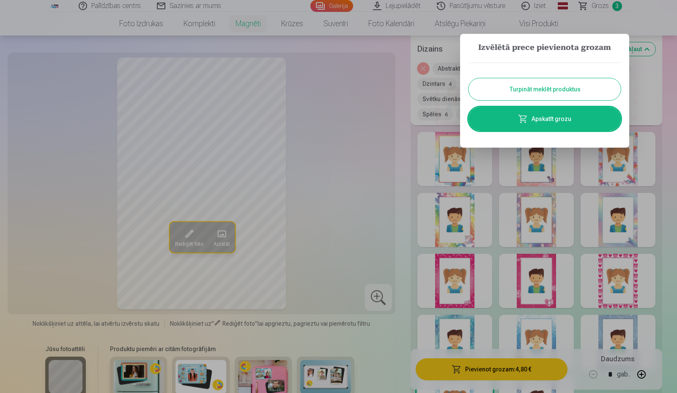
click at [394, 54] on div at bounding box center [338, 196] width 677 height 393
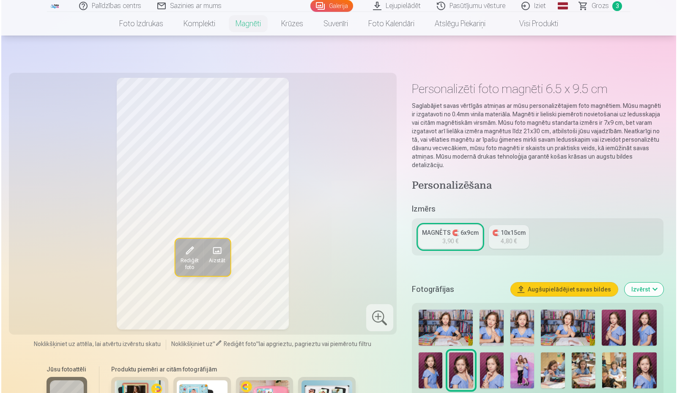
scroll to position [1394, 0]
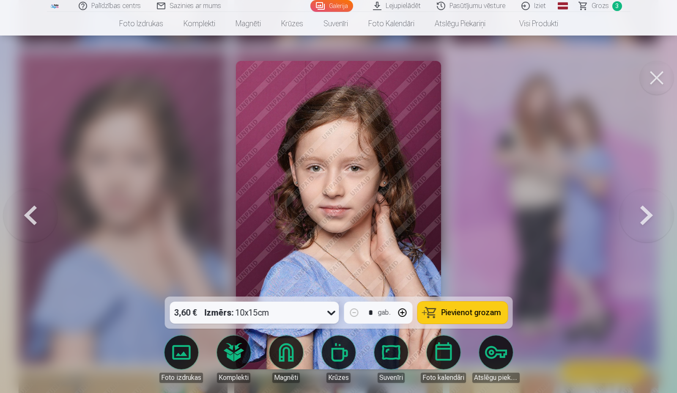
click at [660, 72] on button at bounding box center [657, 78] width 34 height 34
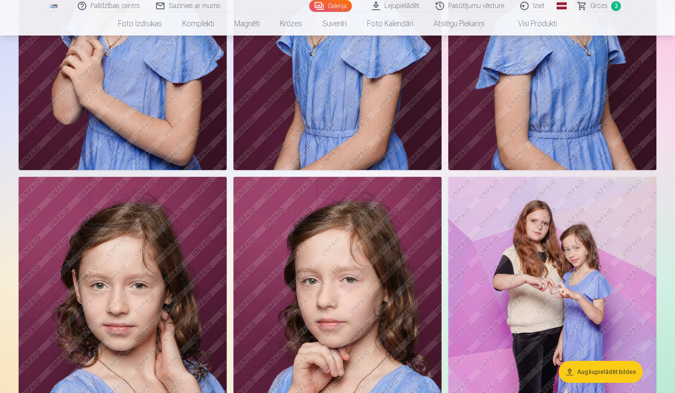
scroll to position [1349, 0]
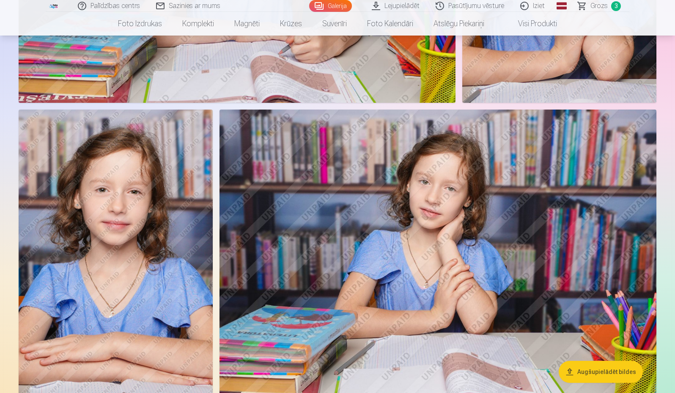
click at [88, 323] on img at bounding box center [116, 255] width 194 height 291
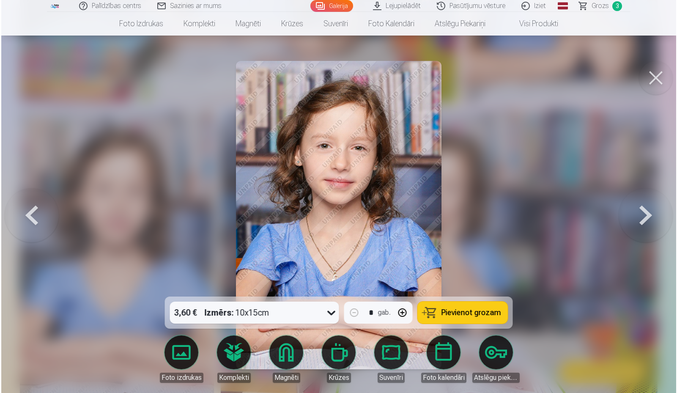
scroll to position [715, 0]
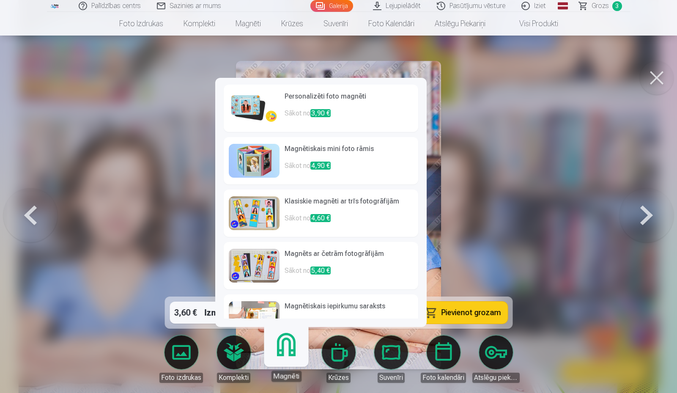
click at [287, 350] on link "Magnēti" at bounding box center [286, 356] width 52 height 52
click at [299, 92] on h6 "Personalizēti foto magnēti" at bounding box center [349, 99] width 129 height 17
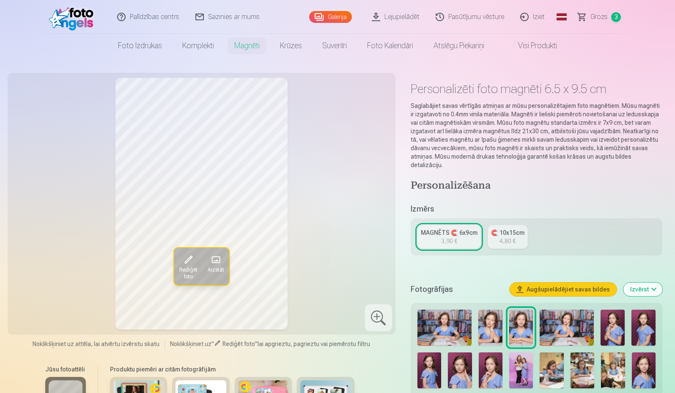
click at [498, 228] on div "🧲 10x15cm" at bounding box center [507, 232] width 33 height 8
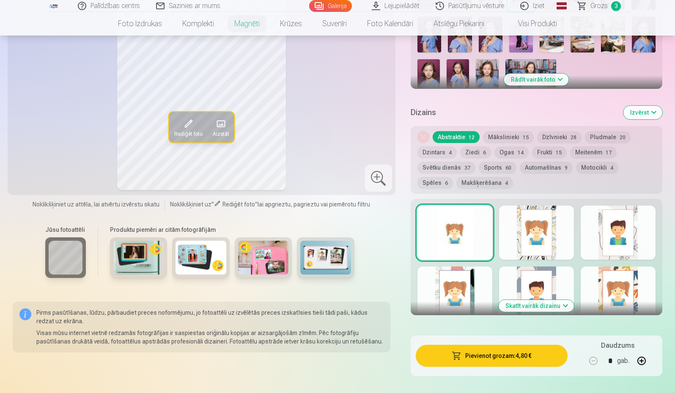
scroll to position [338, 0]
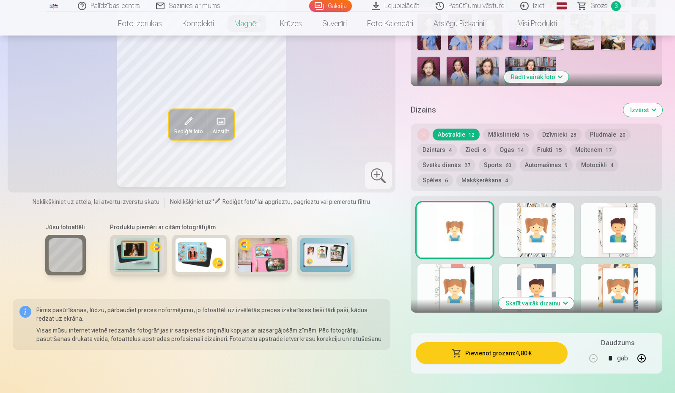
click at [465, 144] on button "Ziedi 6" at bounding box center [475, 150] width 31 height 12
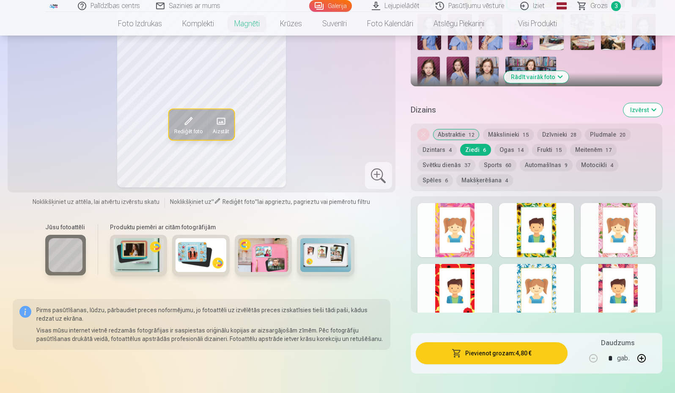
click at [615, 221] on div at bounding box center [618, 230] width 75 height 54
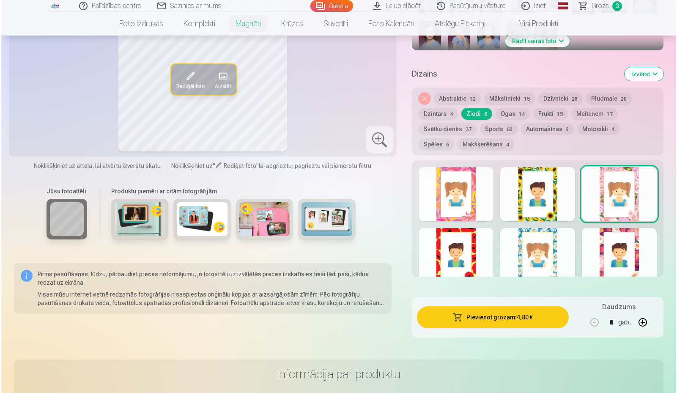
scroll to position [465, 0]
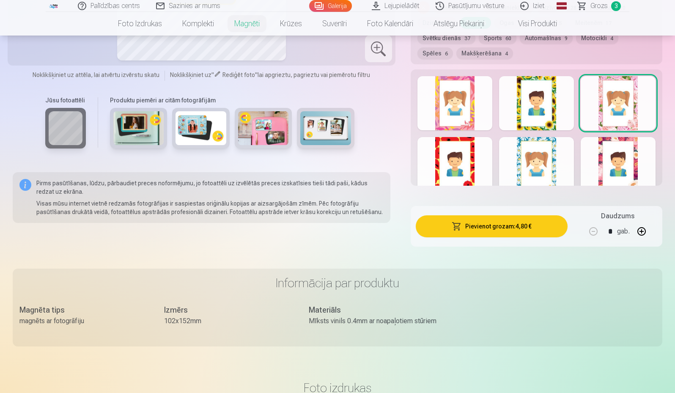
click at [496, 223] on button "Pievienot grozam : 4,80 €" at bounding box center [492, 226] width 152 height 22
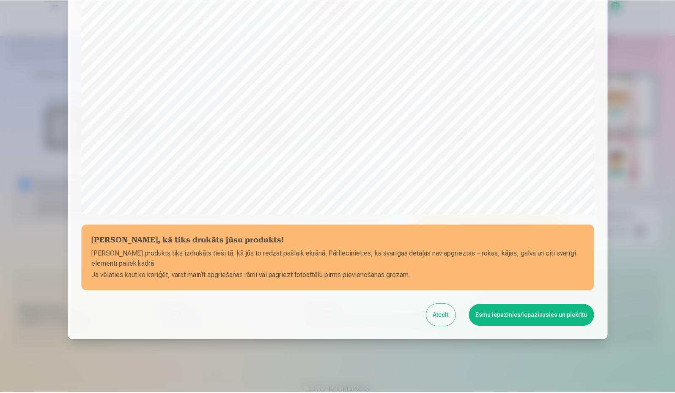
scroll to position [216, 0]
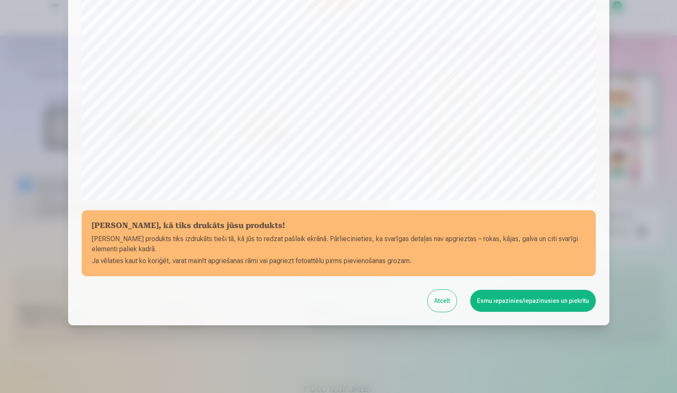
click at [520, 297] on button "Esmu iepazinies/iepazinusies un piekrītu" at bounding box center [533, 301] width 126 height 22
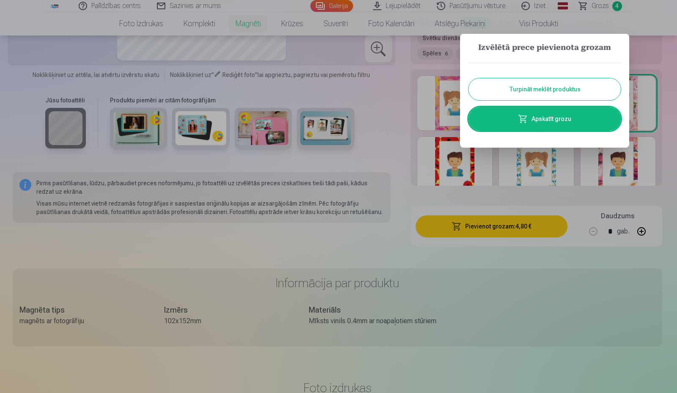
click at [396, 81] on div at bounding box center [338, 196] width 677 height 393
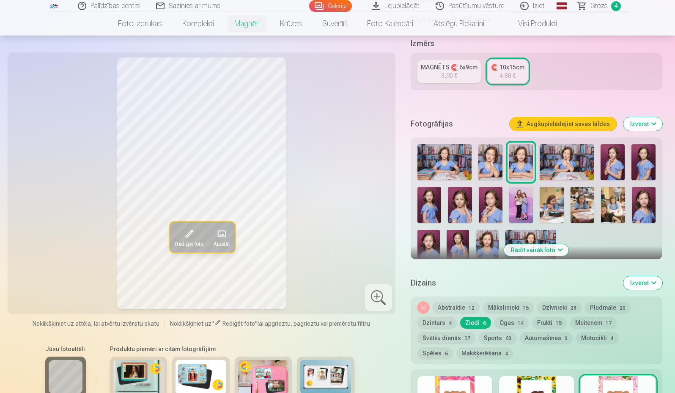
scroll to position [85, 0]
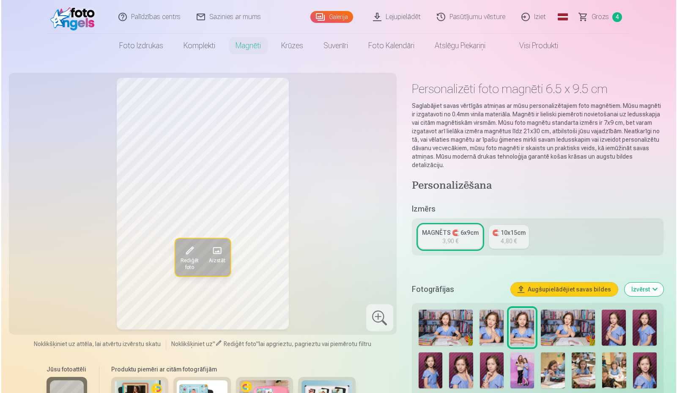
scroll to position [715, 0]
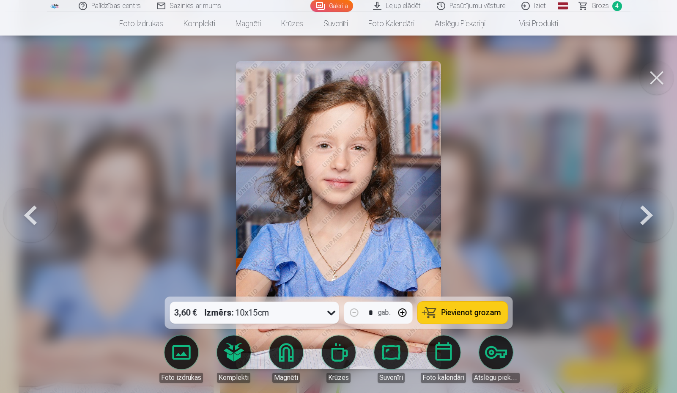
click at [645, 77] on button at bounding box center [657, 78] width 34 height 34
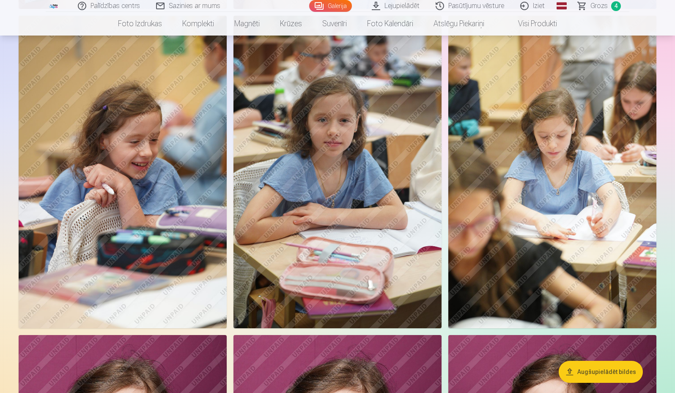
scroll to position [1729, 0]
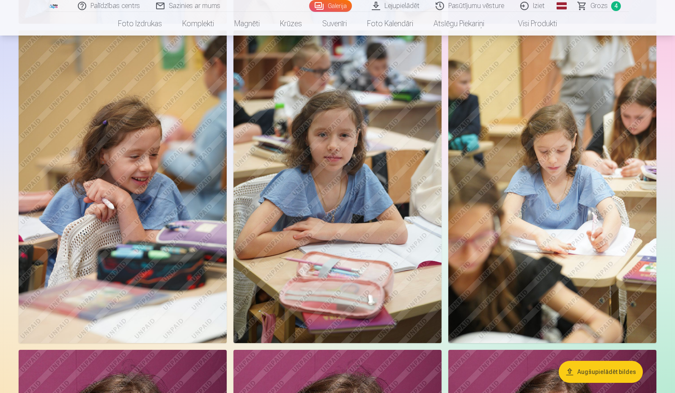
click at [321, 170] on img at bounding box center [338, 186] width 208 height 312
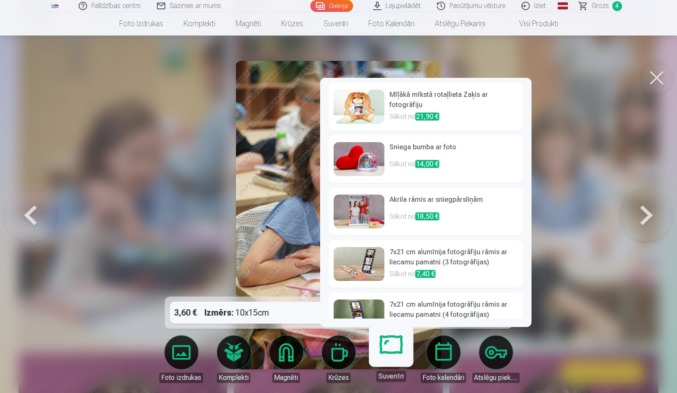
scroll to position [235, 0]
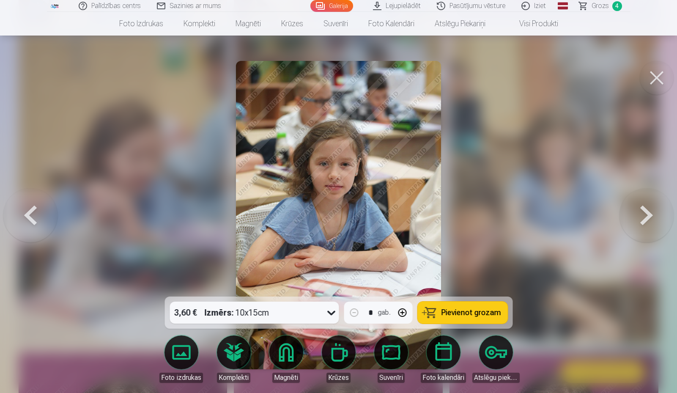
click at [470, 313] on span "Pievienot grozam" at bounding box center [471, 313] width 60 height 8
click at [653, 82] on button at bounding box center [657, 78] width 34 height 34
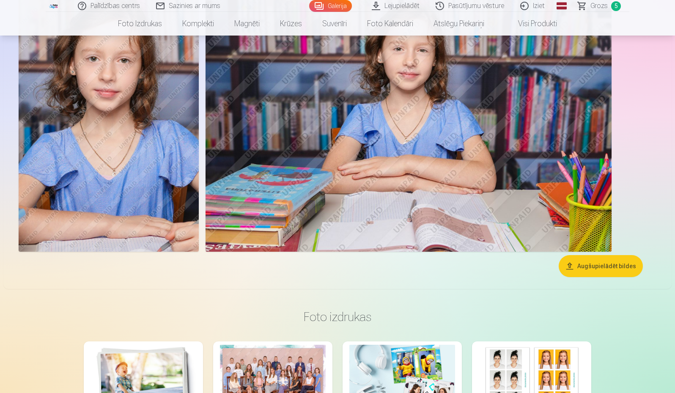
scroll to position [2364, 0]
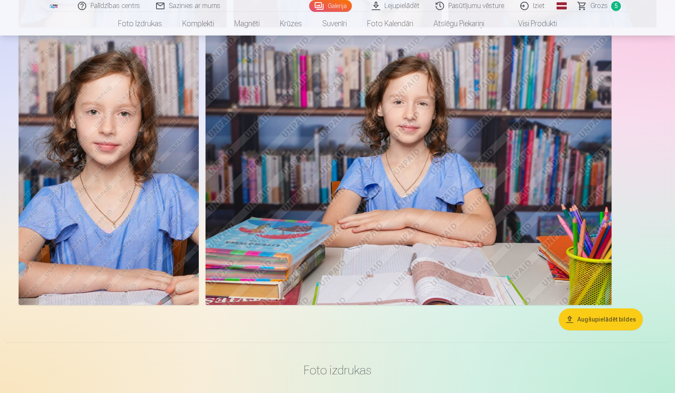
click at [599, 9] on span "Grozs" at bounding box center [599, 6] width 17 height 10
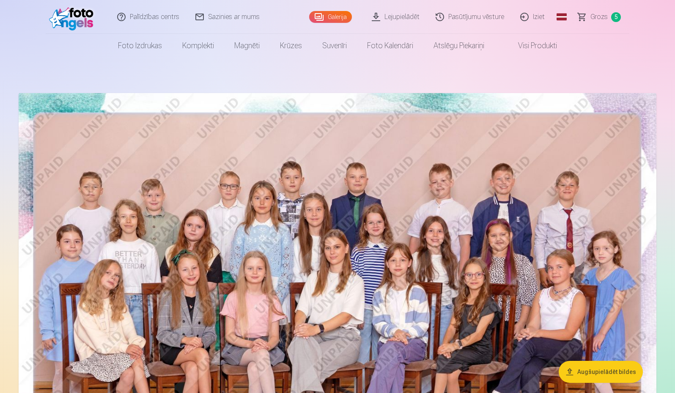
click at [605, 15] on span "Grozs" at bounding box center [599, 17] width 17 height 10
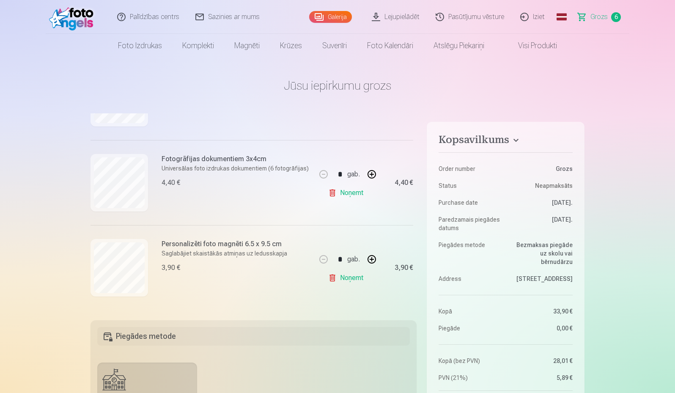
click at [351, 277] on link "Noņemt" at bounding box center [347, 277] width 38 height 17
click at [343, 276] on link "Noņemt" at bounding box center [347, 277] width 38 height 17
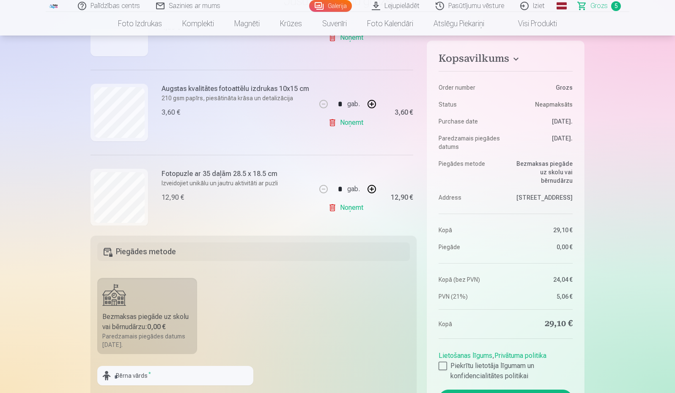
scroll to position [296, 0]
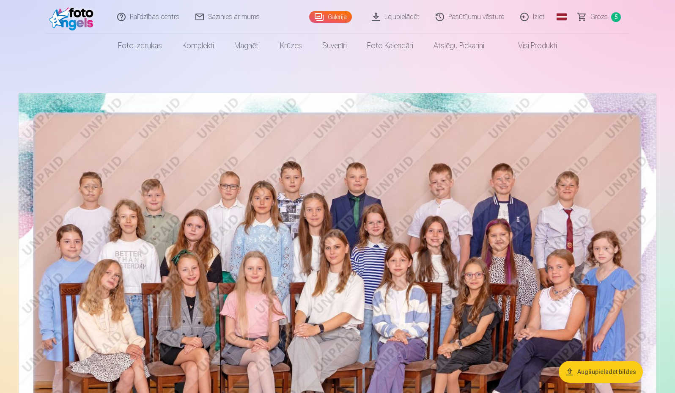
click at [535, 11] on link "Iziet" at bounding box center [533, 17] width 41 height 34
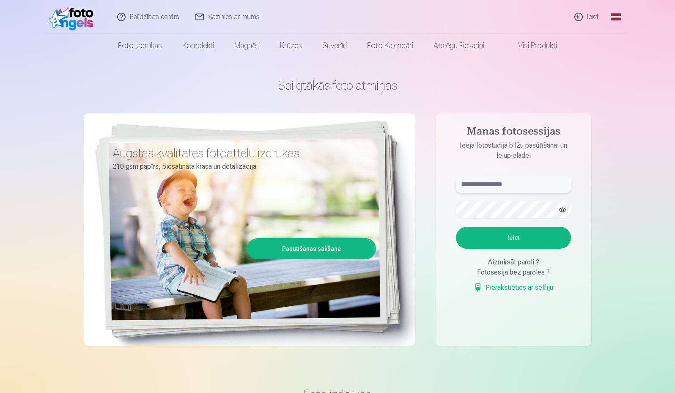
click at [514, 186] on input "text" at bounding box center [513, 184] width 115 height 17
type input "**********"
click at [479, 234] on button "Ieiet" at bounding box center [513, 238] width 115 height 22
